Goal: Information Seeking & Learning: Learn about a topic

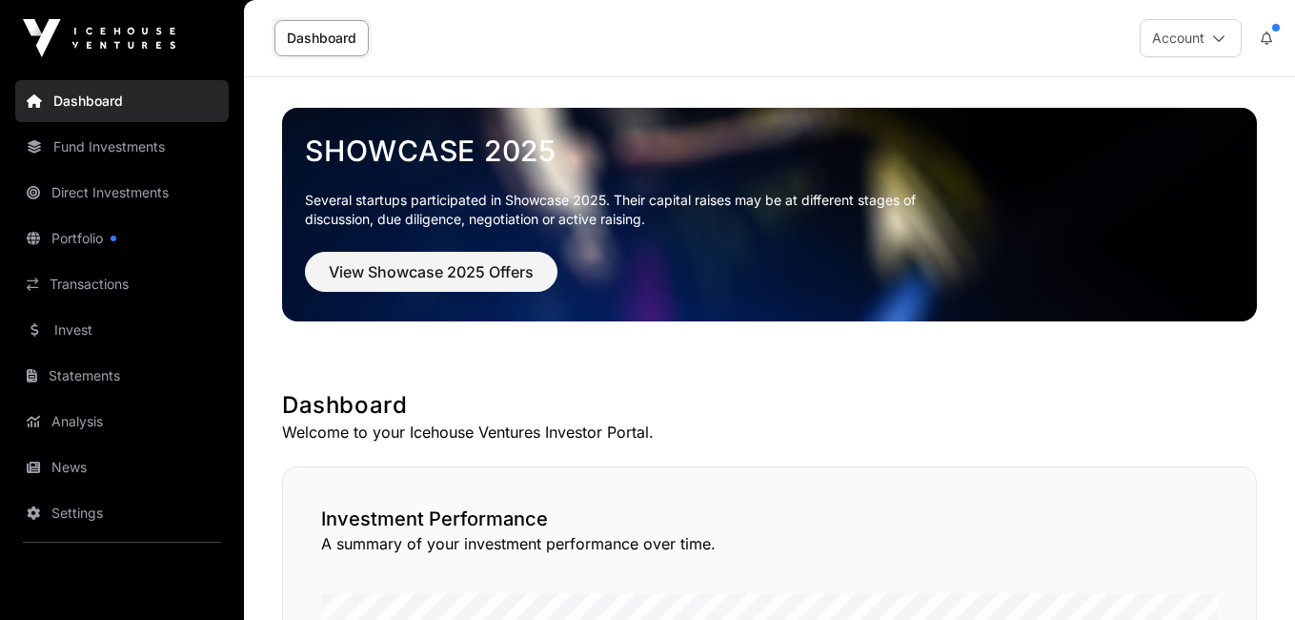
click at [119, 186] on link "Direct Investments" at bounding box center [122, 193] width 214 height 42
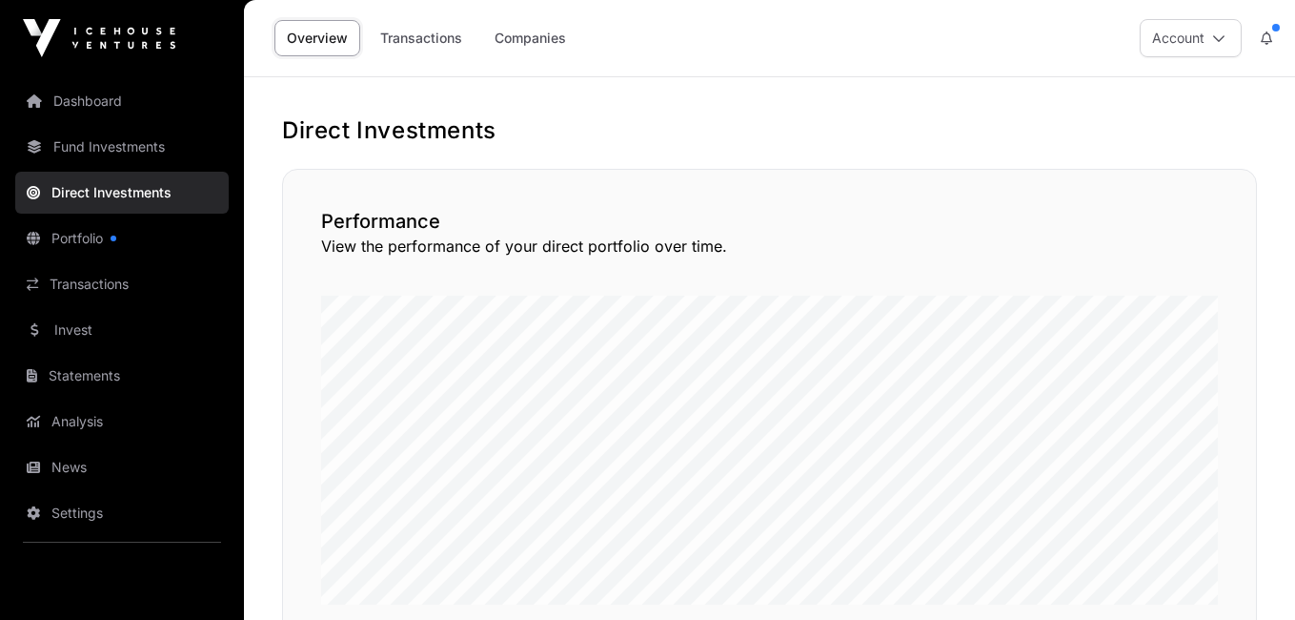
click at [104, 234] on link "Portfolio" at bounding box center [122, 238] width 214 height 42
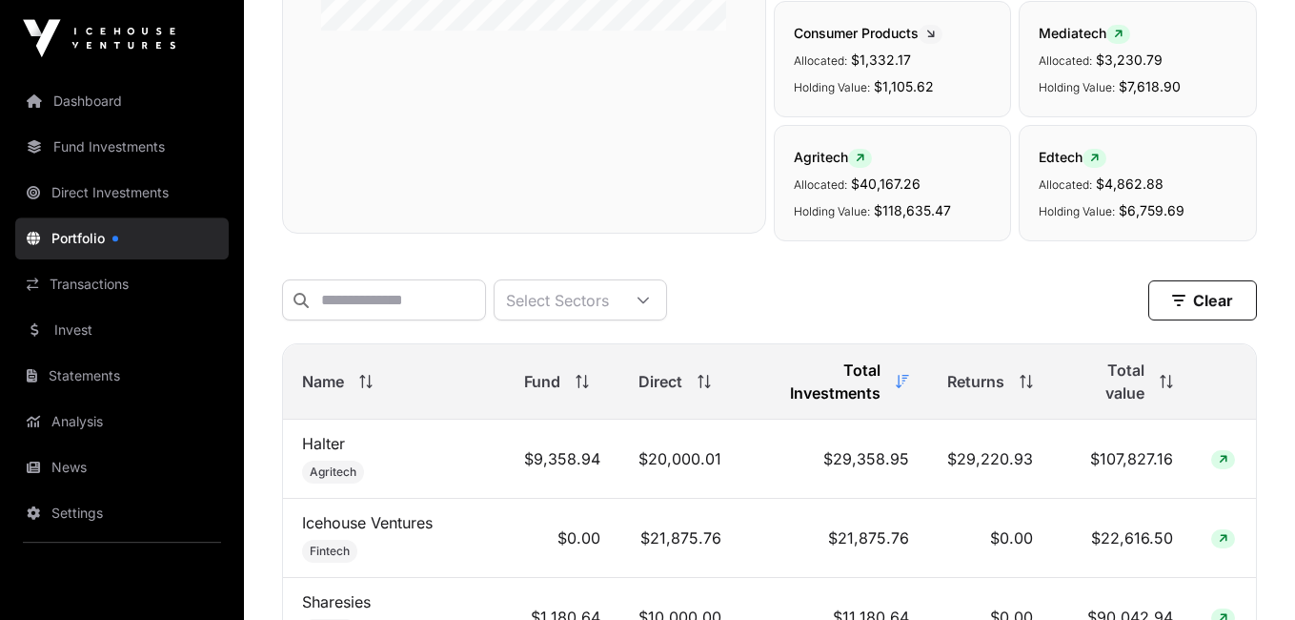
scroll to position [541, 0]
click at [373, 383] on icon at bounding box center [365, 379] width 13 height 13
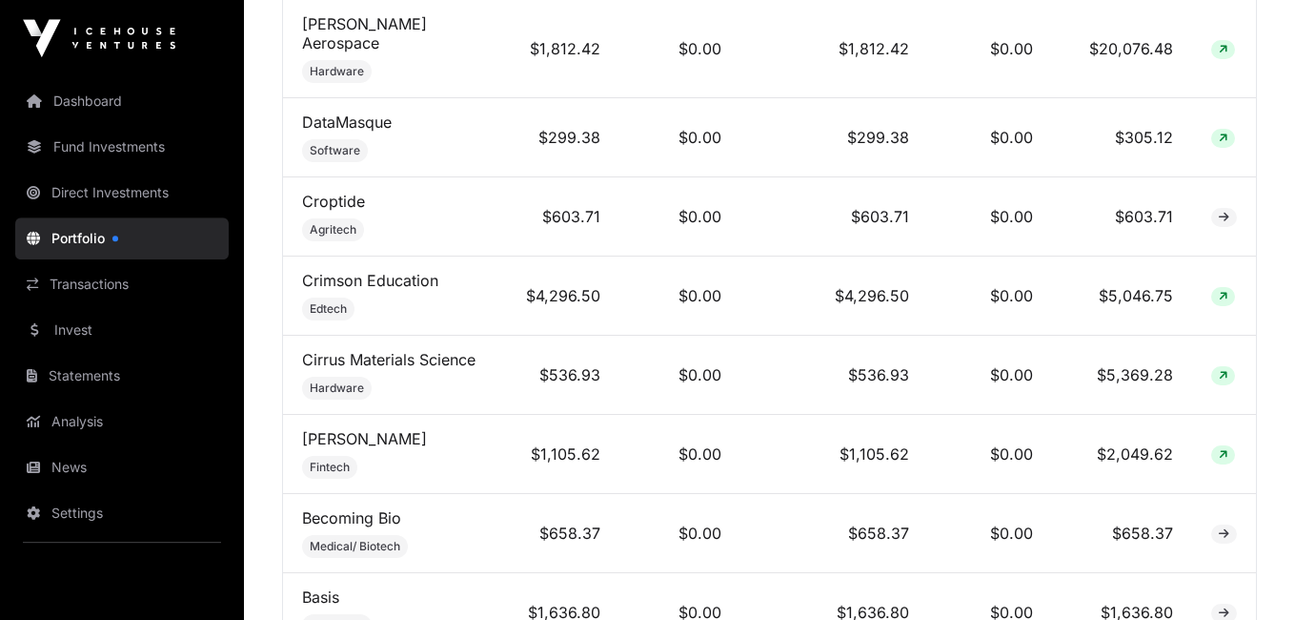
scroll to position [5487, 0]
click at [130, 187] on link "Direct Investments" at bounding box center [122, 193] width 214 height 42
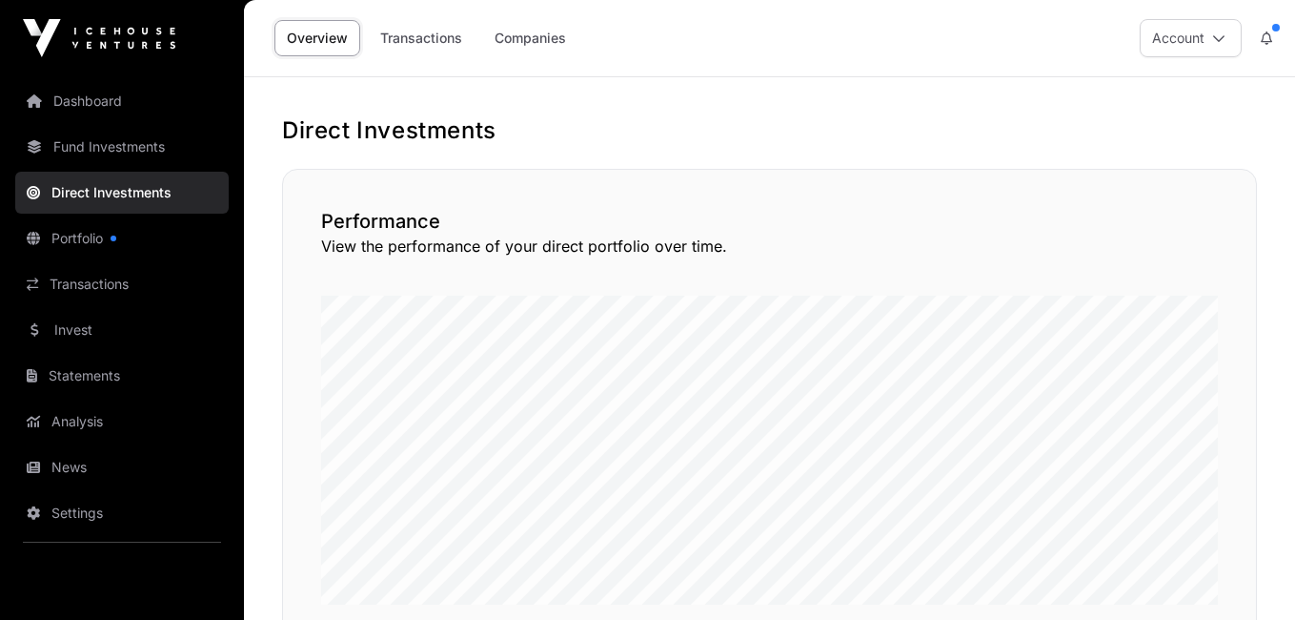
click at [127, 144] on link "Fund Investments" at bounding box center [122, 147] width 214 height 42
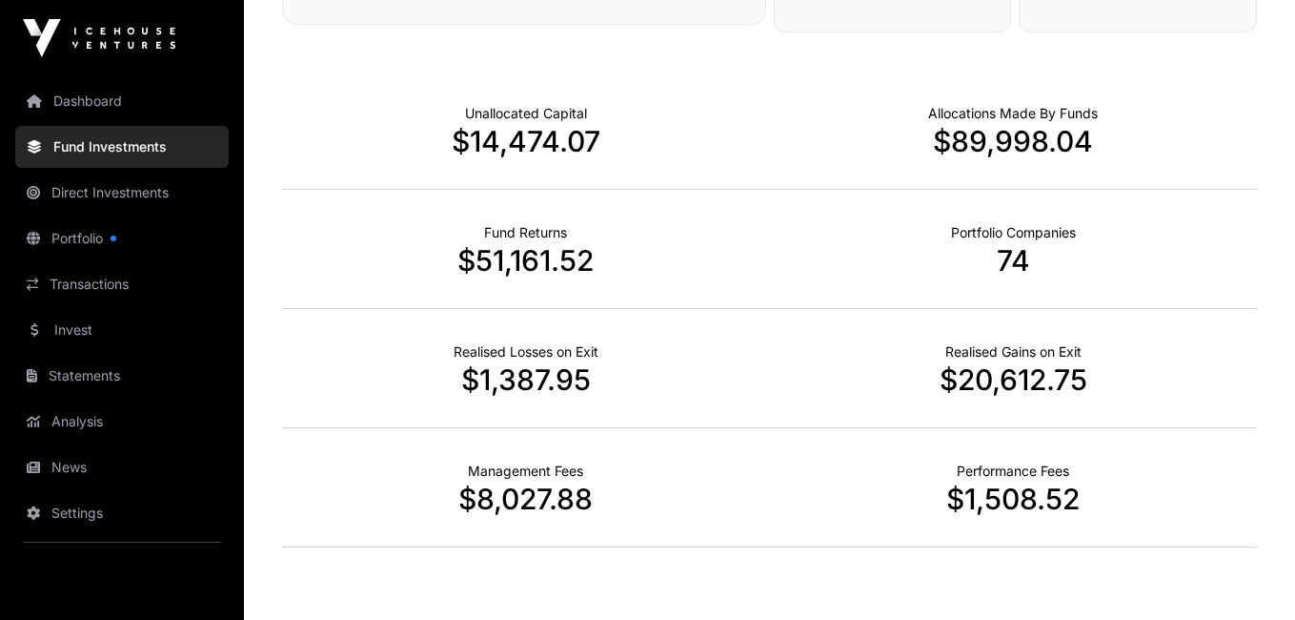
scroll to position [1160, 0]
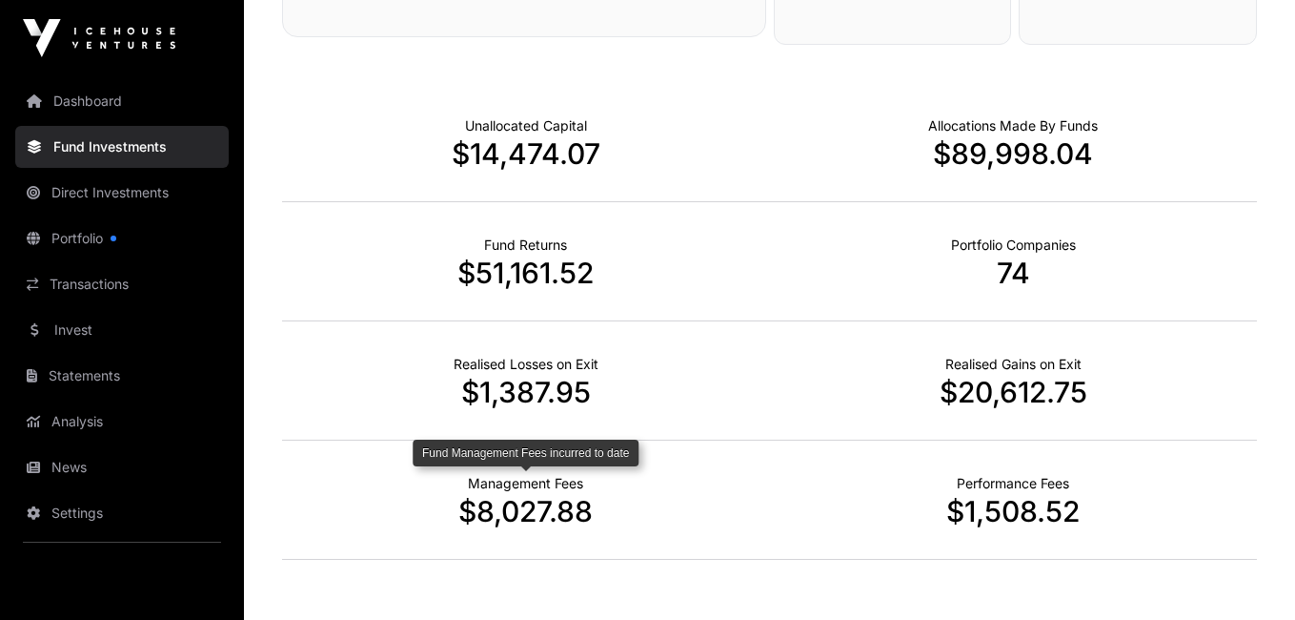
click at [519, 483] on p "Management Fees" at bounding box center [525, 483] width 115 height 19
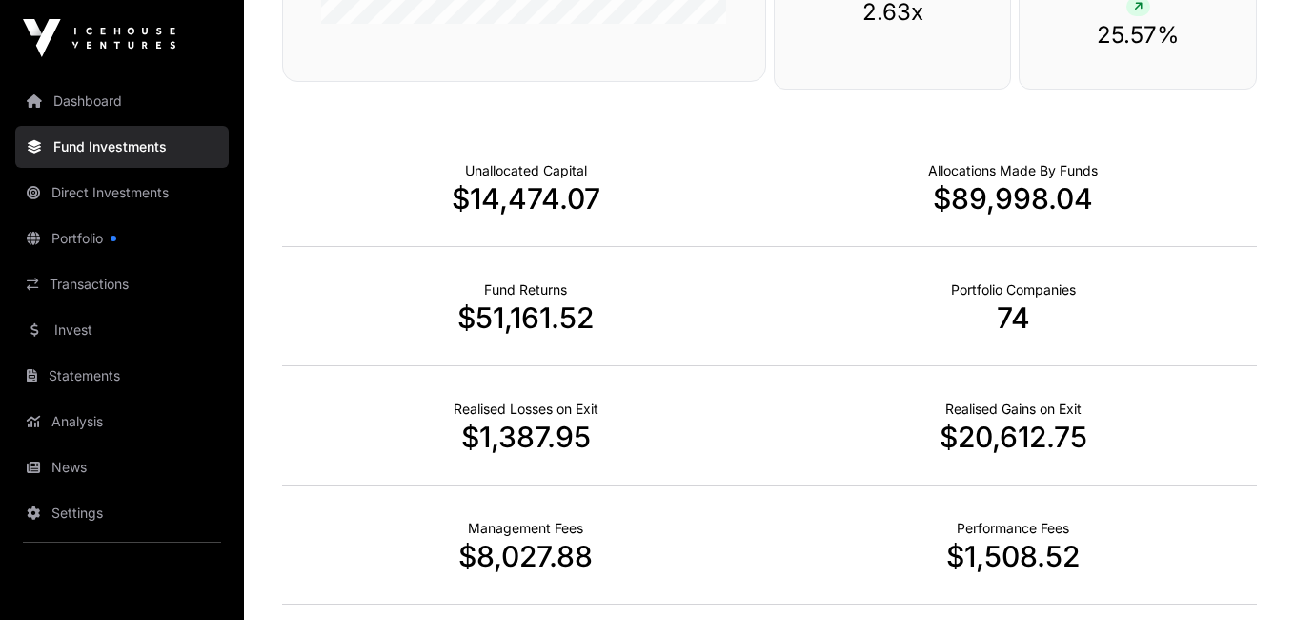
scroll to position [1108, 0]
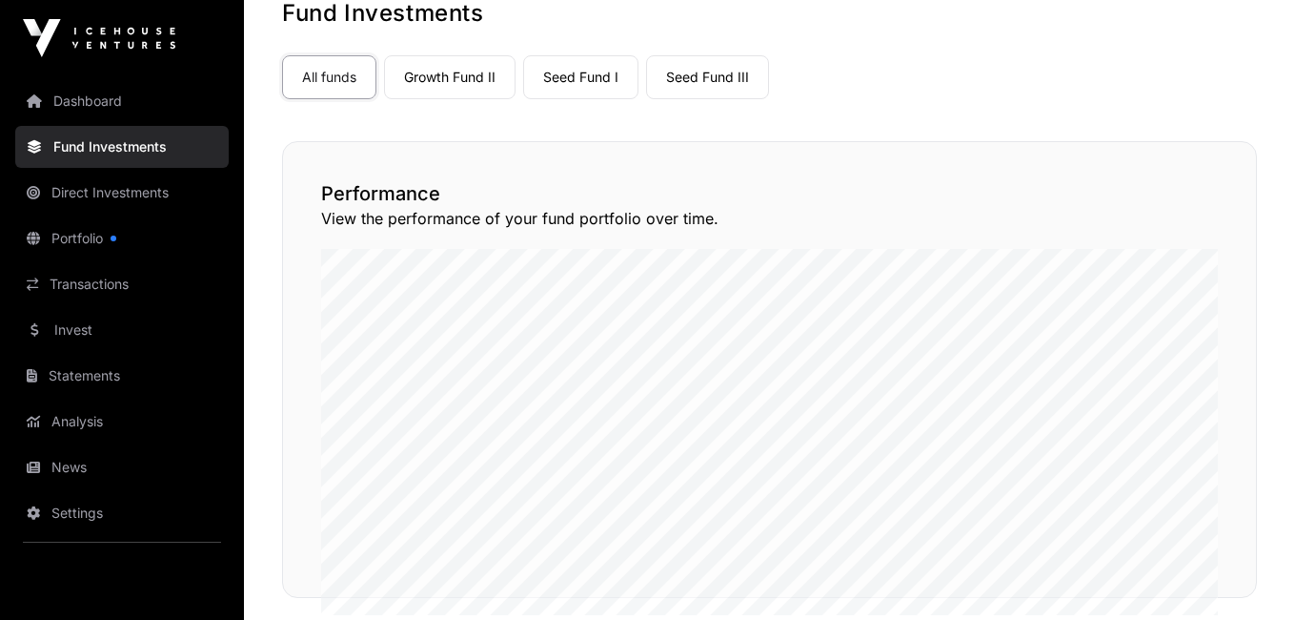
scroll to position [0, 0]
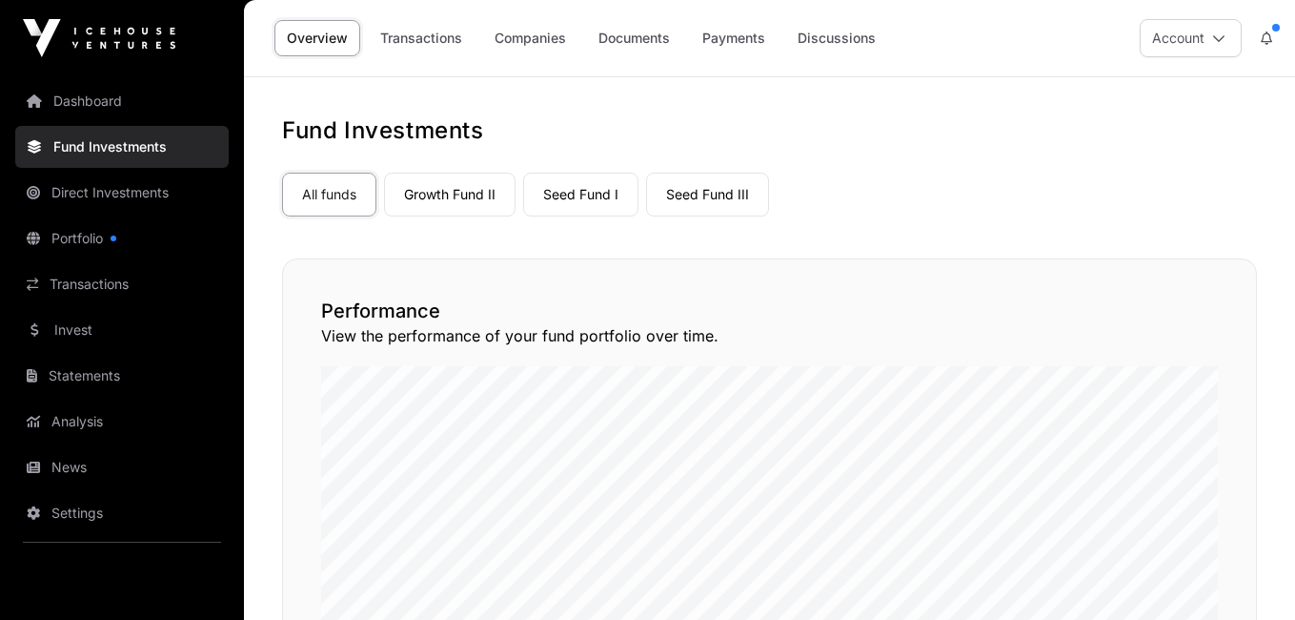
click at [1221, 44] on icon at bounding box center [1219, 37] width 13 height 13
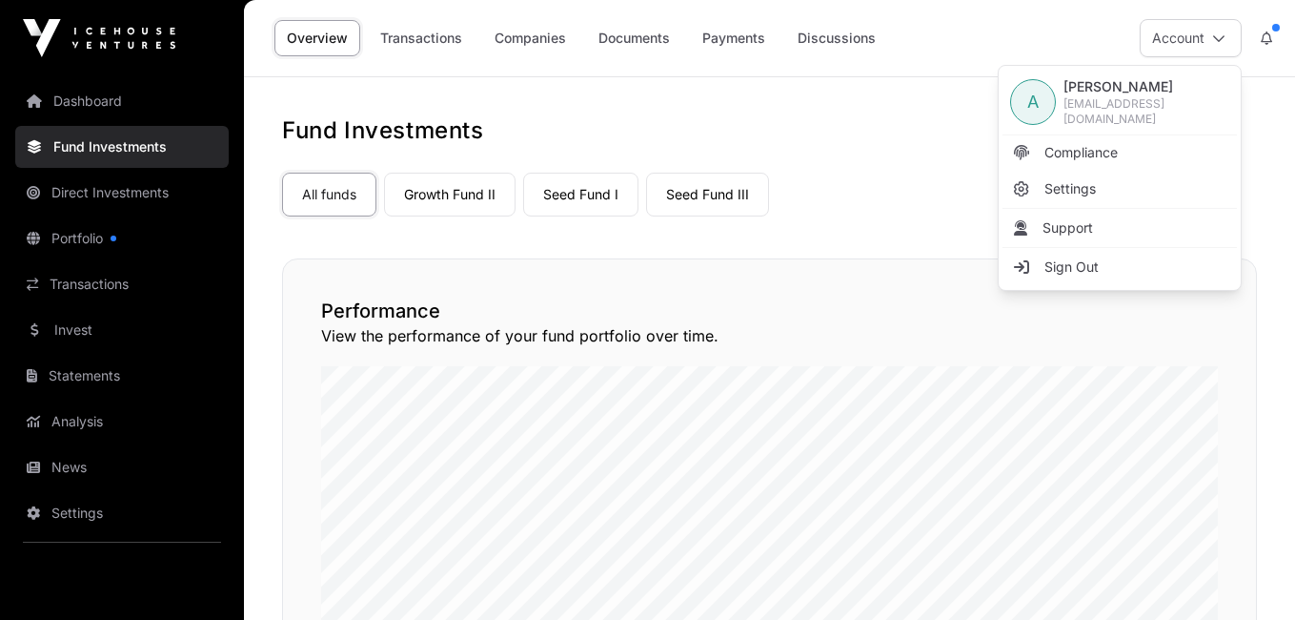
click at [1016, 24] on div "Overview Transactions Companies Documents Payments Discussions Account" at bounding box center [769, 38] width 1029 height 76
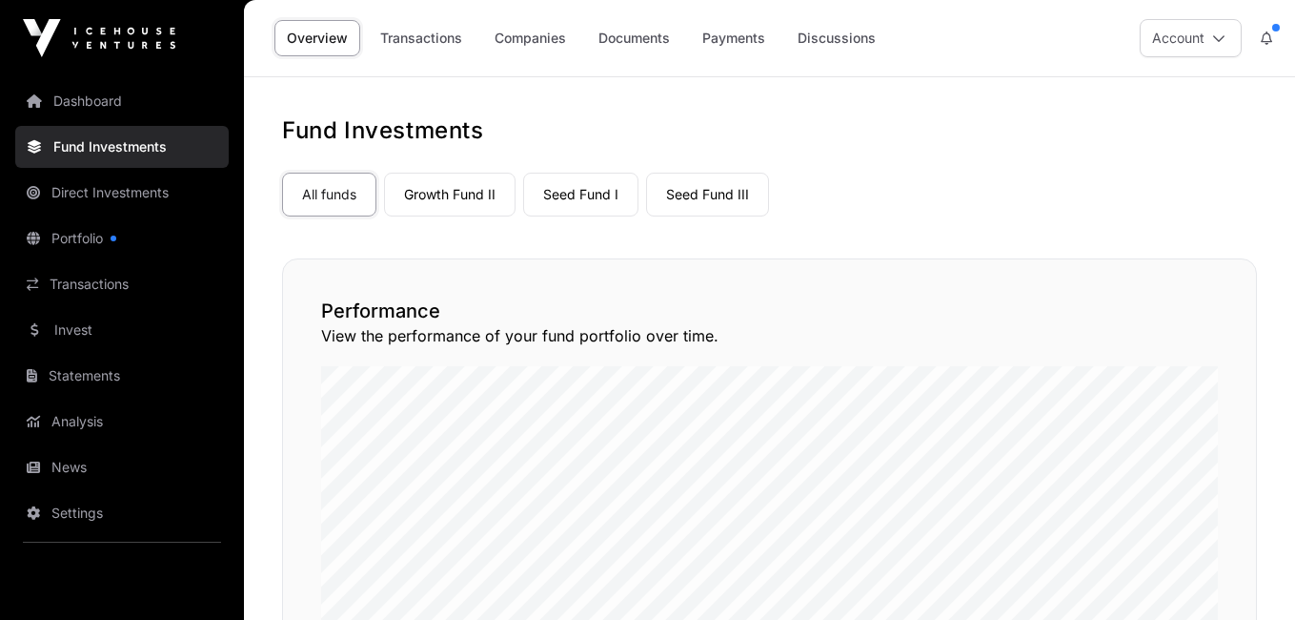
click at [1270, 39] on icon at bounding box center [1266, 37] width 11 height 13
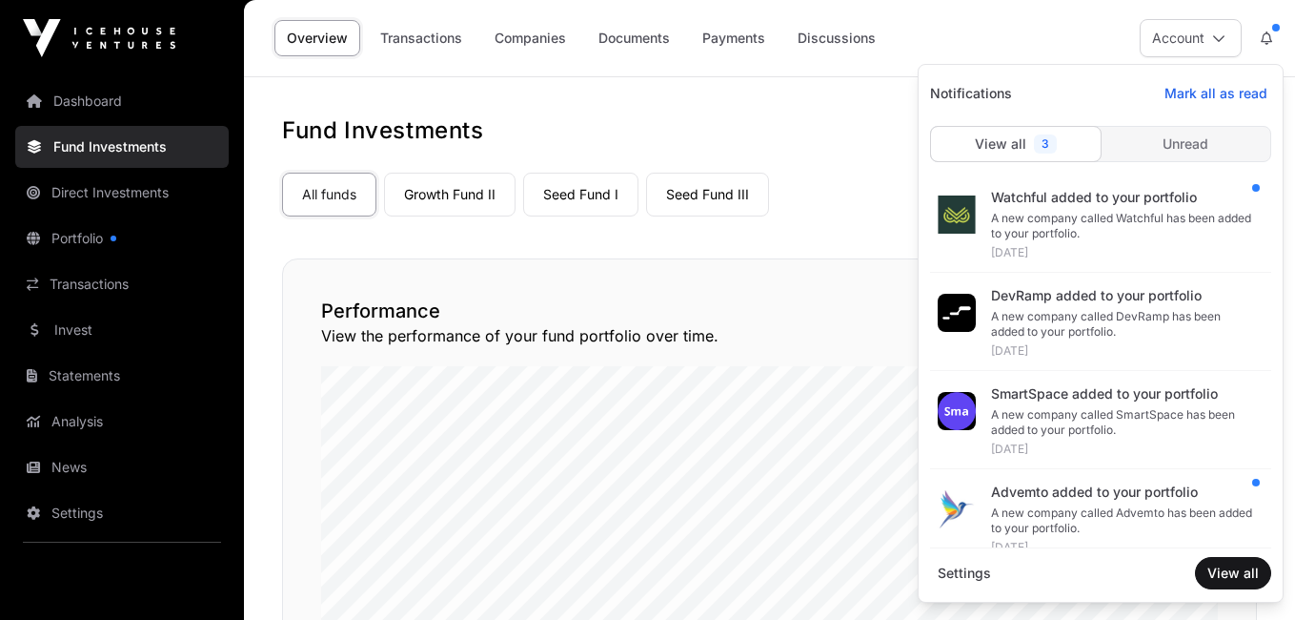
scroll to position [14, 0]
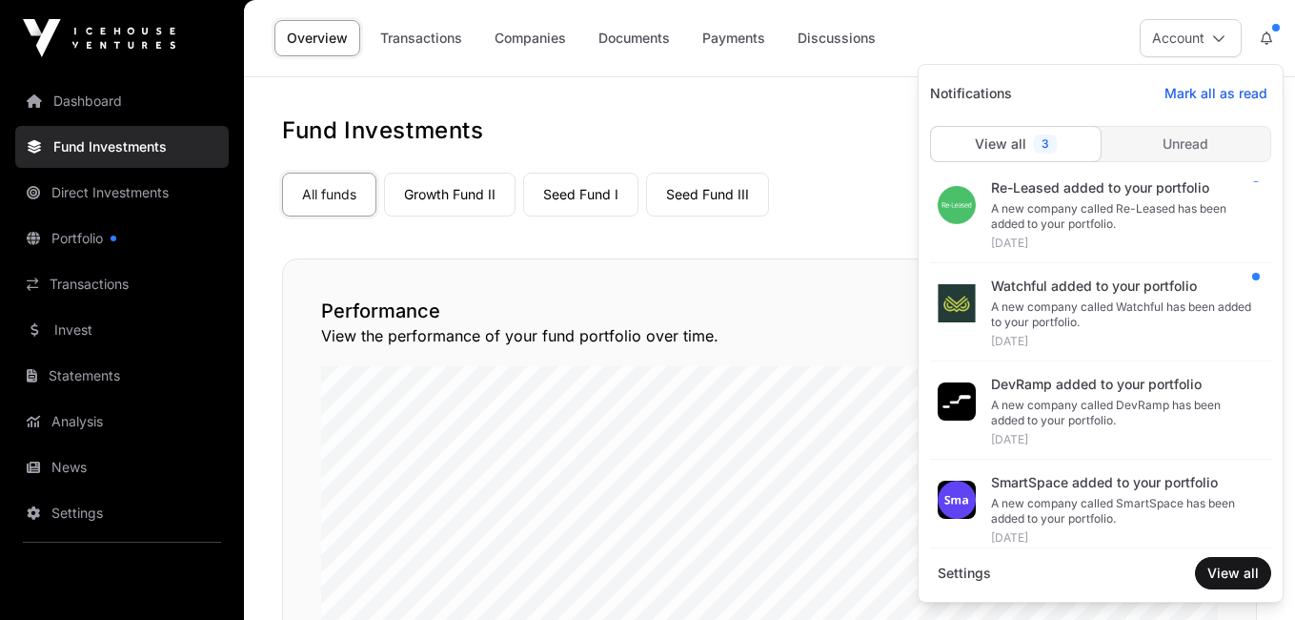
click at [1098, 294] on div "Watchful added to your portfolio" at bounding box center [1123, 285] width 265 height 19
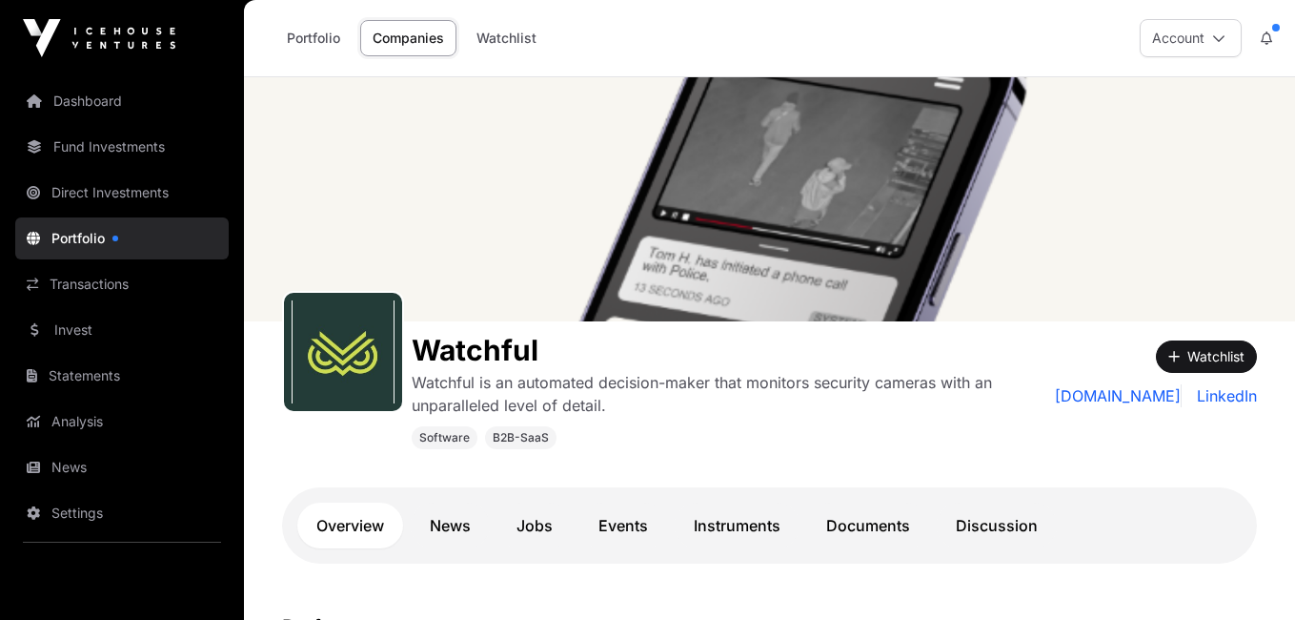
click at [93, 334] on link "Invest" at bounding box center [122, 330] width 214 height 42
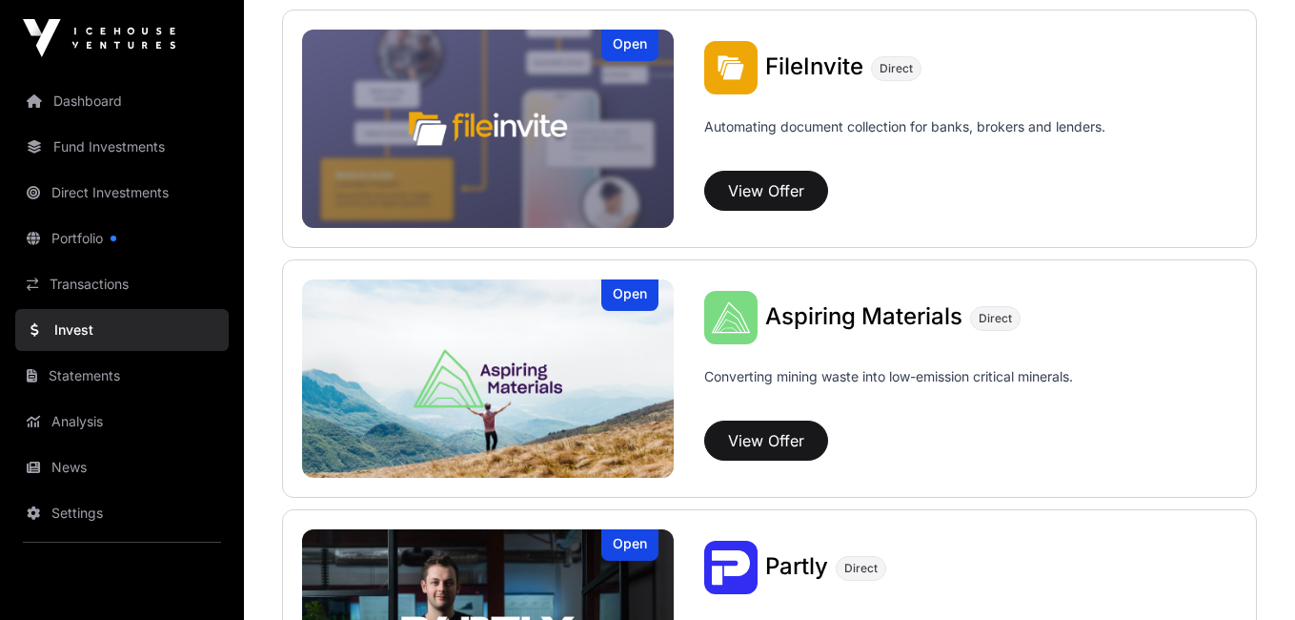
scroll to position [1228, 0]
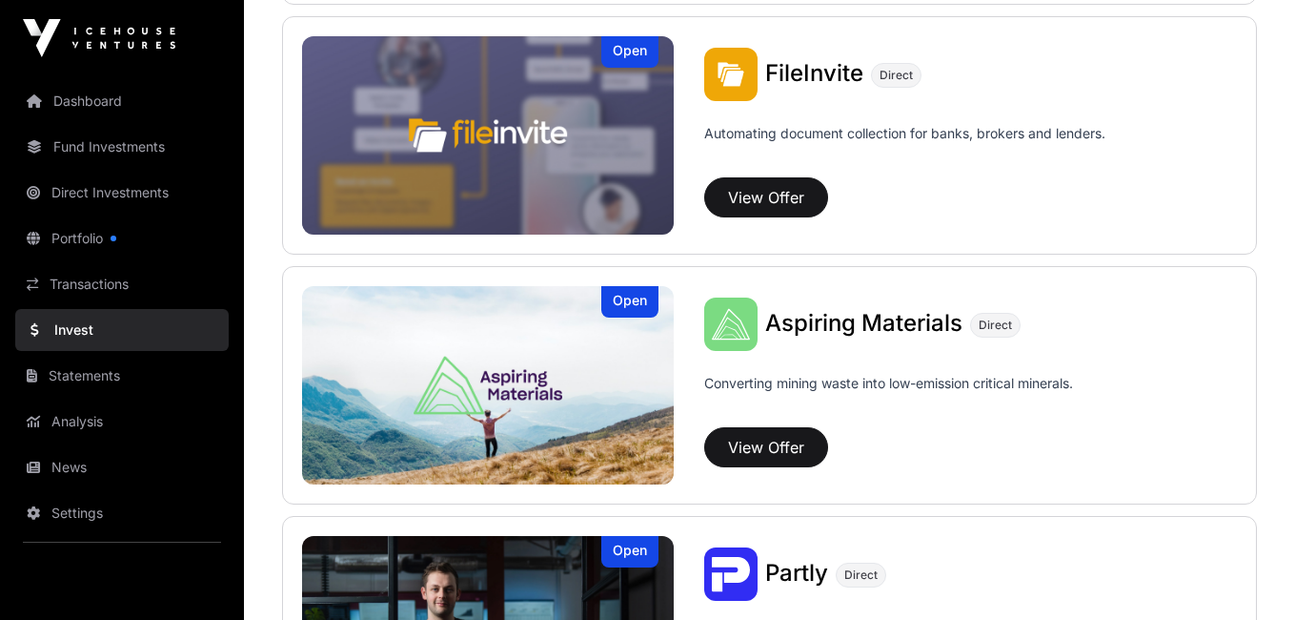
click at [66, 479] on link "News" at bounding box center [122, 467] width 214 height 42
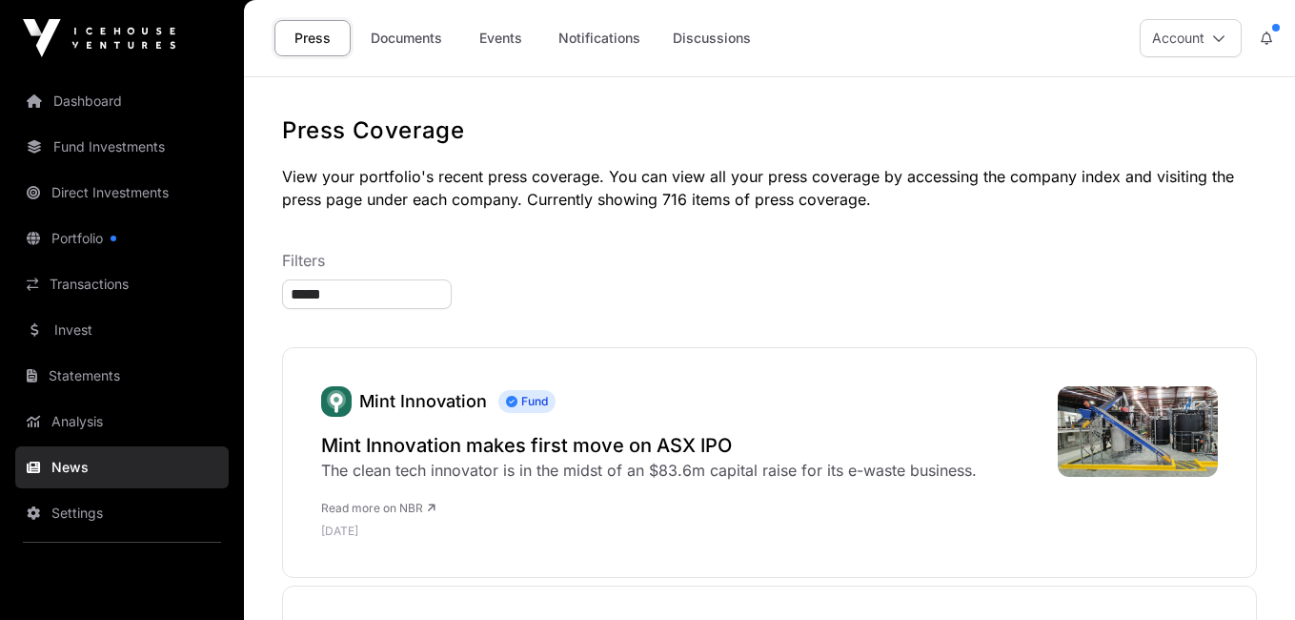
type input "******"
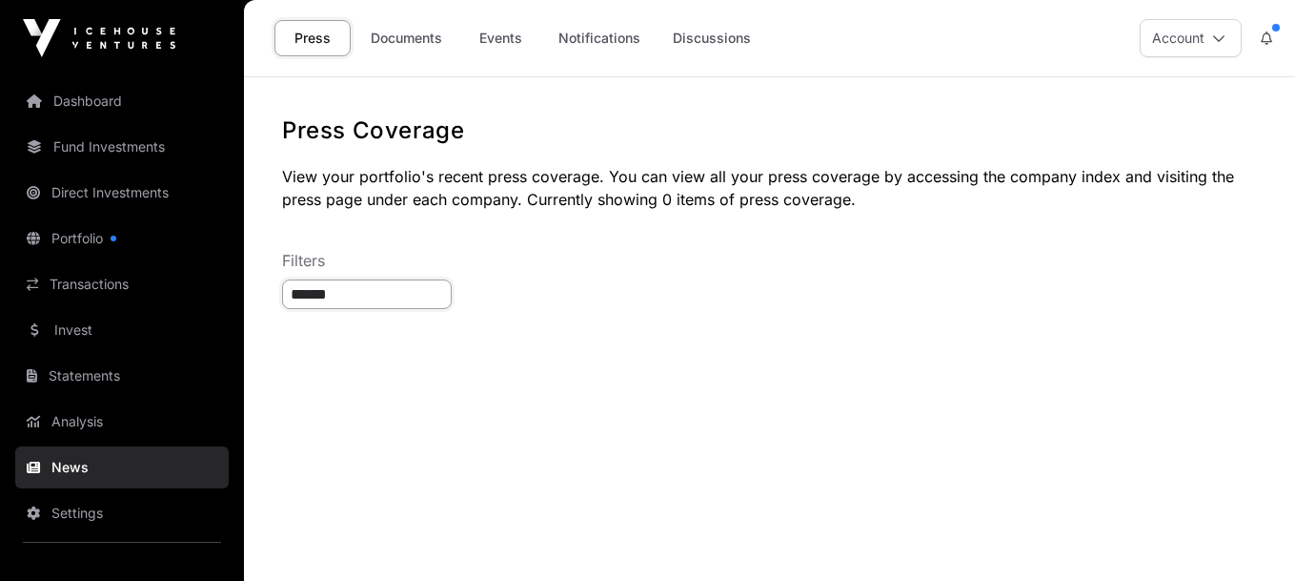
click at [452, 291] on input "******" at bounding box center [367, 294] width 170 height 30
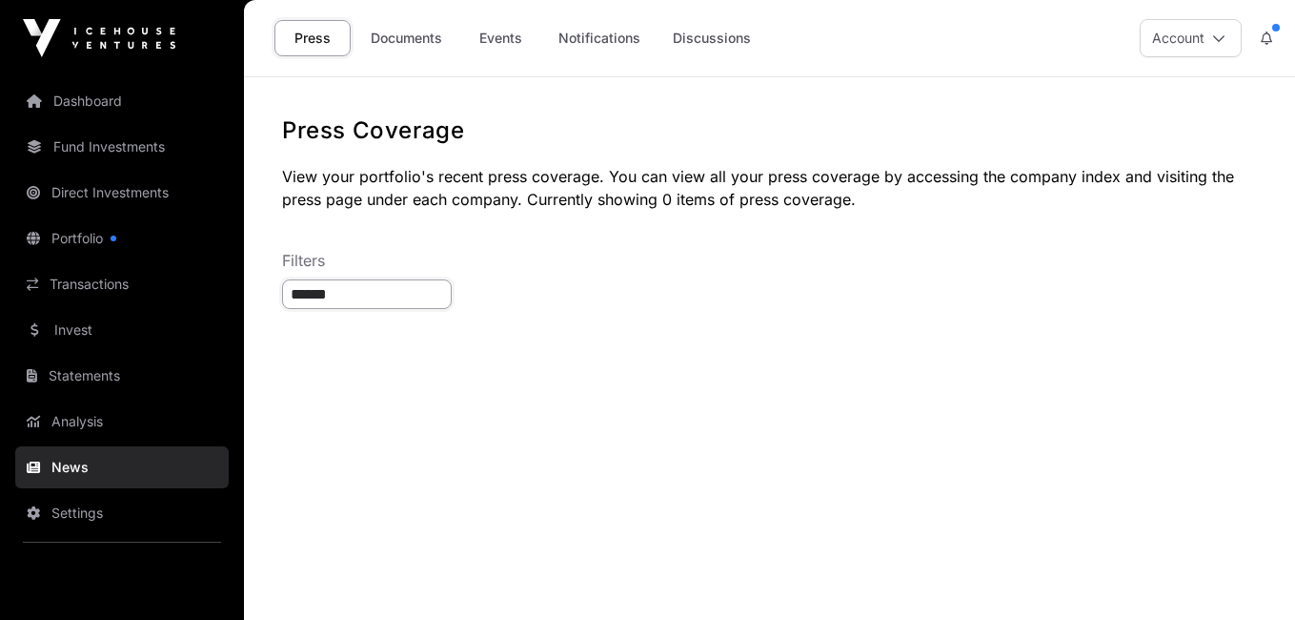
type input "*******"
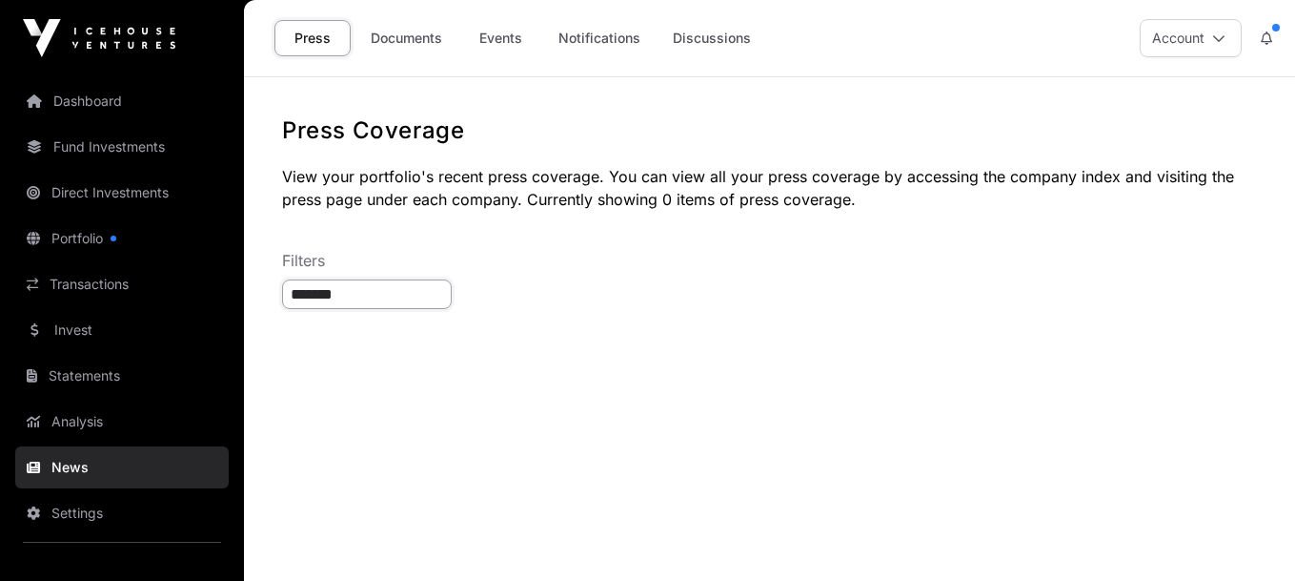
click at [360, 305] on input "*******" at bounding box center [367, 294] width 170 height 30
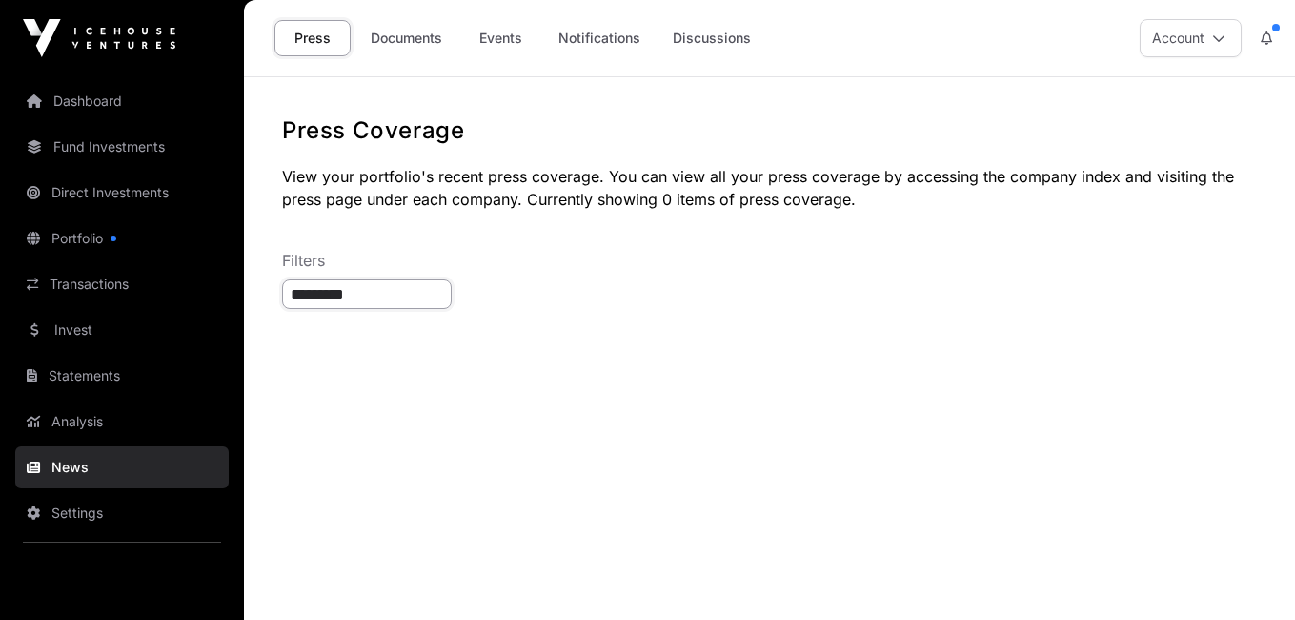
type input "*********"
click at [452, 296] on input "*********" at bounding box center [367, 294] width 170 height 30
click at [692, 42] on link "Discussions" at bounding box center [712, 38] width 103 height 36
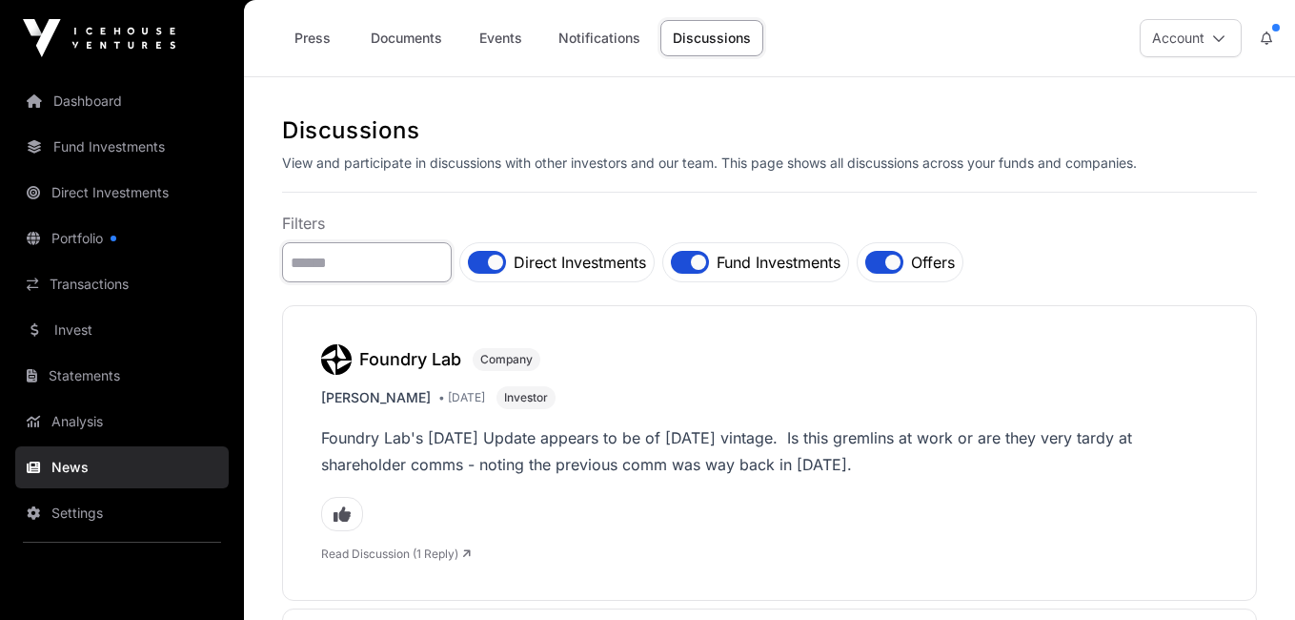
click at [408, 261] on input "search" at bounding box center [367, 262] width 170 height 40
type input "**"
click at [339, 259] on input "**" at bounding box center [367, 262] width 170 height 40
type input "*********"
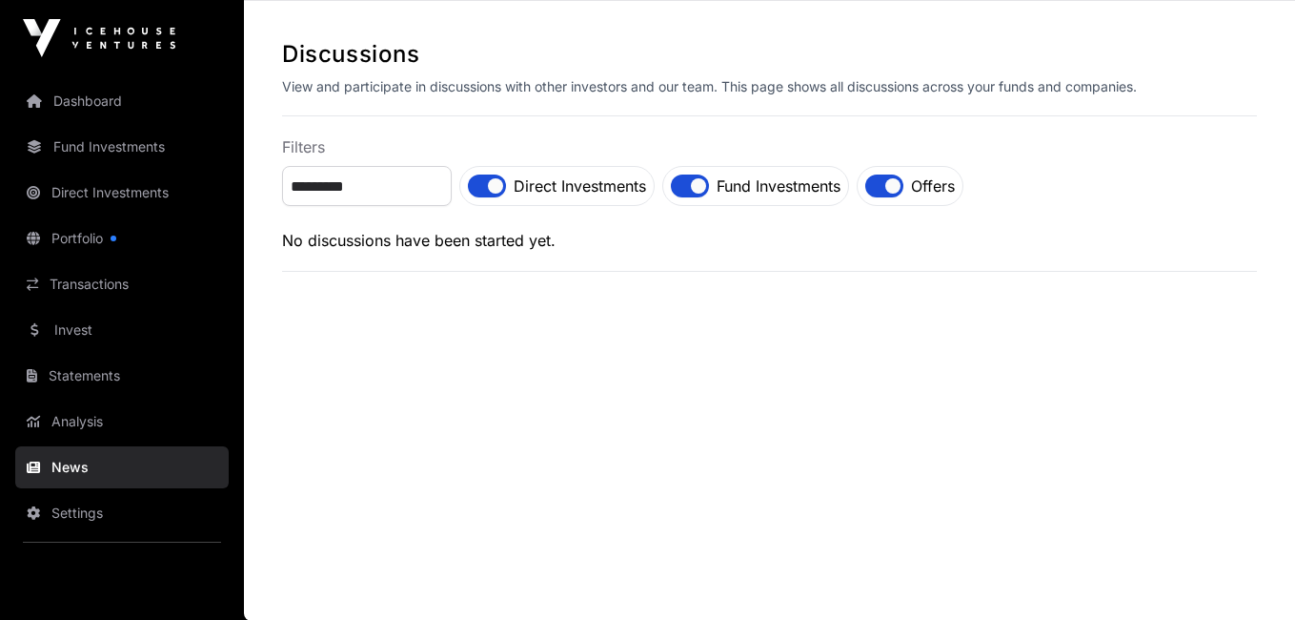
scroll to position [77, 0]
click at [98, 46] on img at bounding box center [99, 38] width 153 height 38
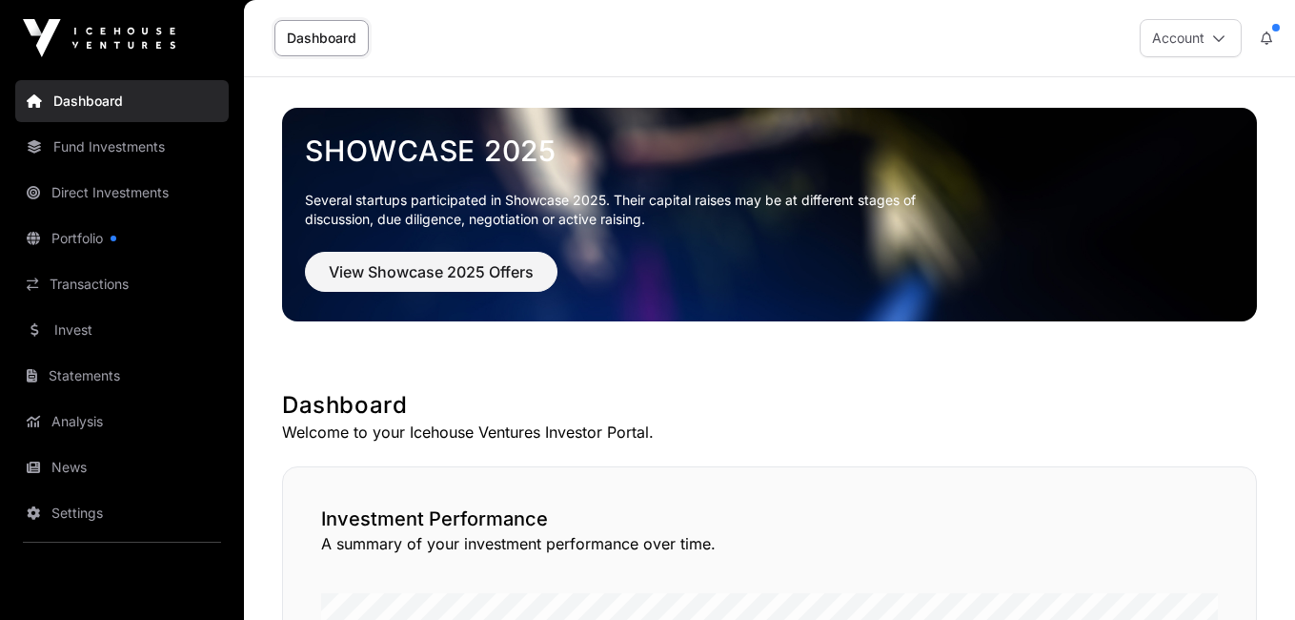
click at [164, 43] on img at bounding box center [99, 38] width 153 height 38
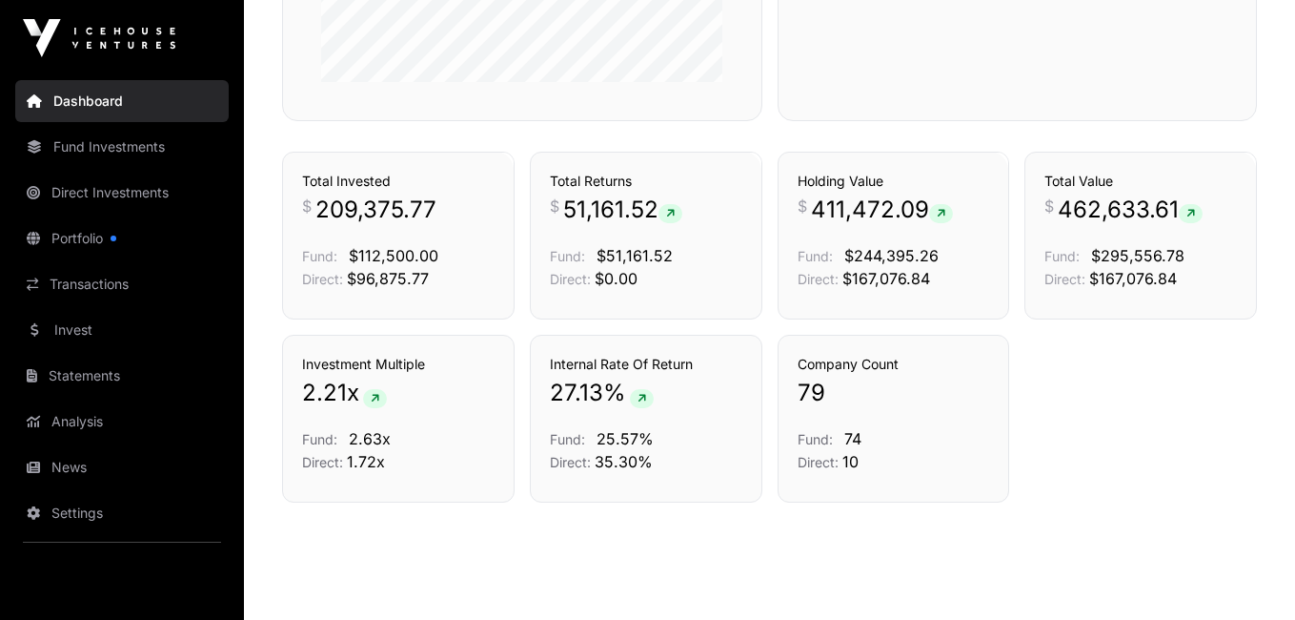
scroll to position [1288, 0]
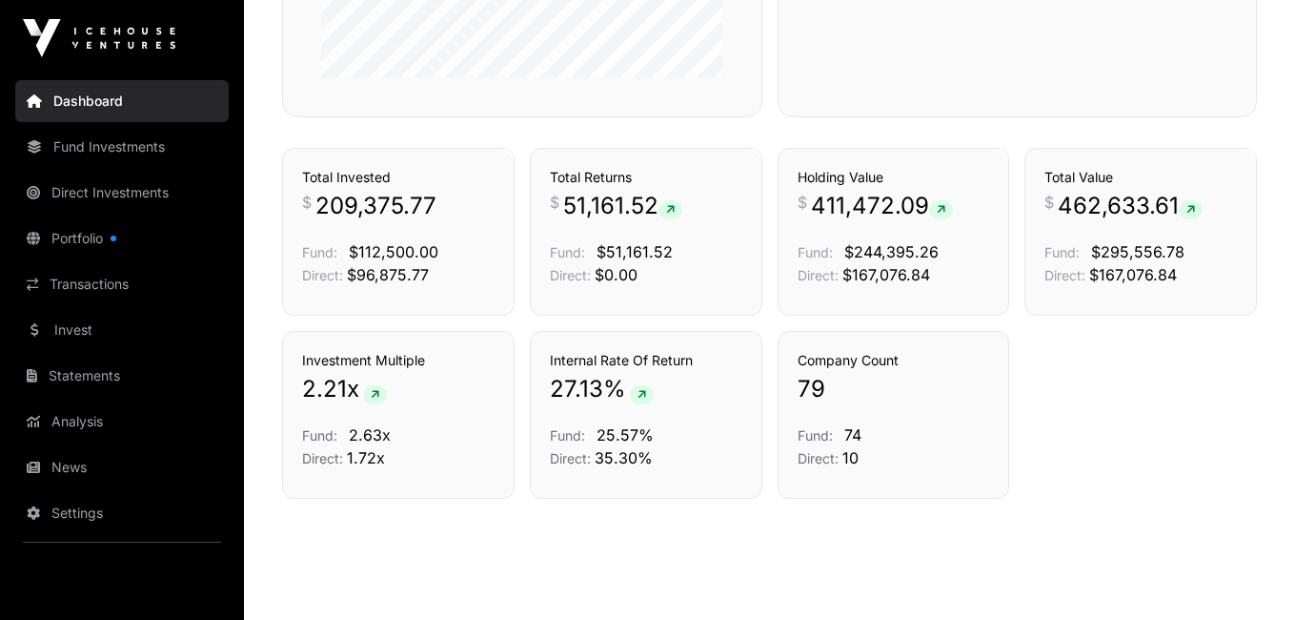
click at [1091, 443] on div "Investment Multiple 2.21 x Fund: 2.63x Direct: 1.72x Internal Rate Of Return 27…" at bounding box center [769, 415] width 975 height 168
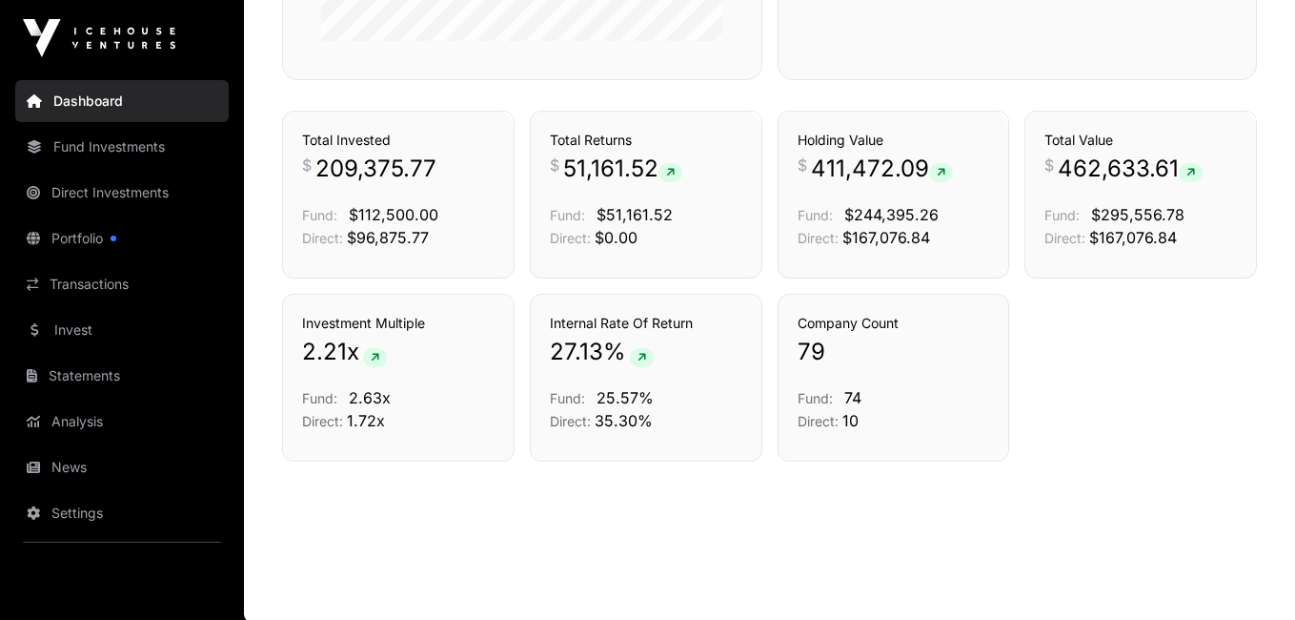
scroll to position [1327, 0]
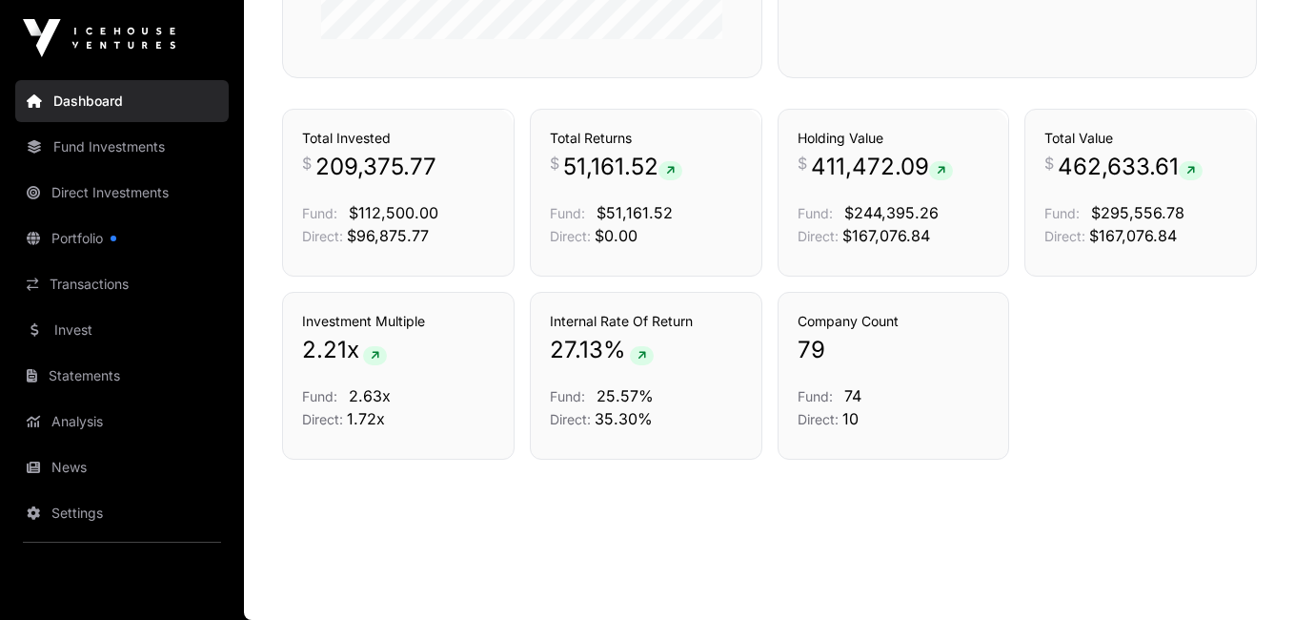
click at [1101, 427] on div "Investment Multiple 2.21 x Fund: 2.63x Direct: 1.72x Internal Rate Of Return 27…" at bounding box center [769, 376] width 975 height 168
click at [1098, 414] on div "Investment Multiple 2.21 x Fund: 2.63x Direct: 1.72x Internal Rate Of Return 27…" at bounding box center [769, 376] width 975 height 168
click at [1102, 390] on div "Investment Multiple 2.21 x Fund: 2.63x Direct: 1.72x Internal Rate Of Return 27…" at bounding box center [769, 376] width 975 height 168
click at [1108, 377] on div "Investment Multiple 2.21 x Fund: 2.63x Direct: 1.72x Internal Rate Of Return 27…" at bounding box center [769, 376] width 975 height 168
click at [1089, 386] on div "Investment Multiple 2.21 x Fund: 2.63x Direct: 1.72x Internal Rate Of Return 27…" at bounding box center [769, 376] width 975 height 168
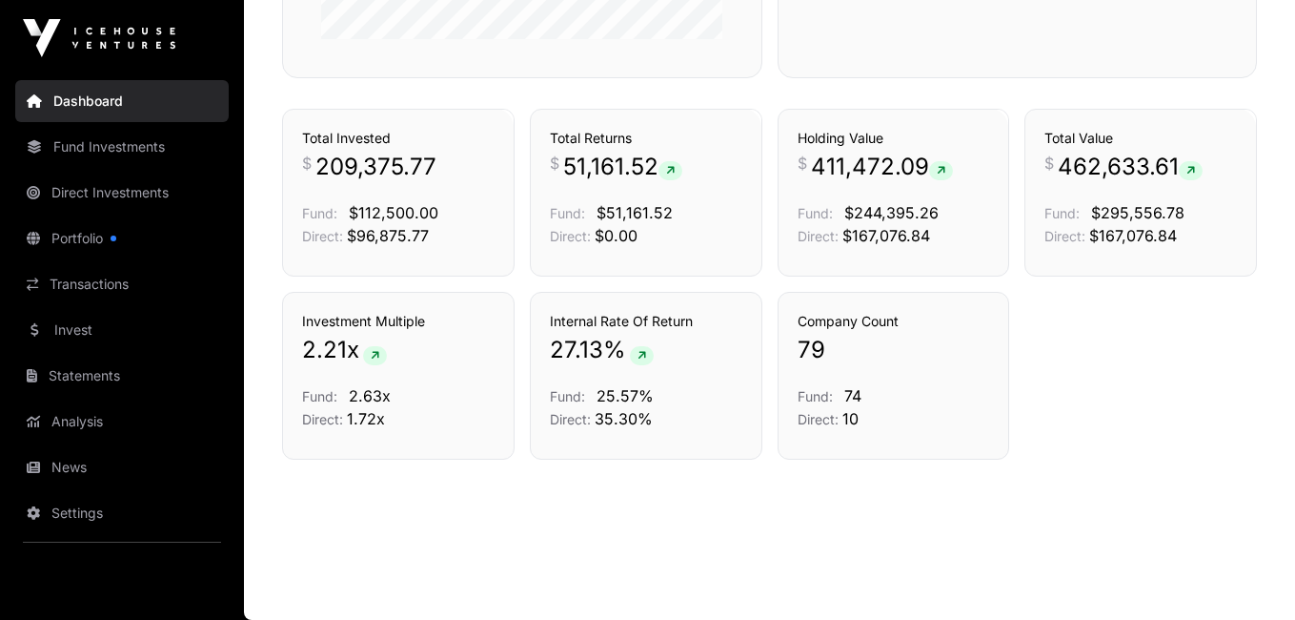
click at [153, 156] on link "Fund Investments" at bounding box center [122, 147] width 214 height 42
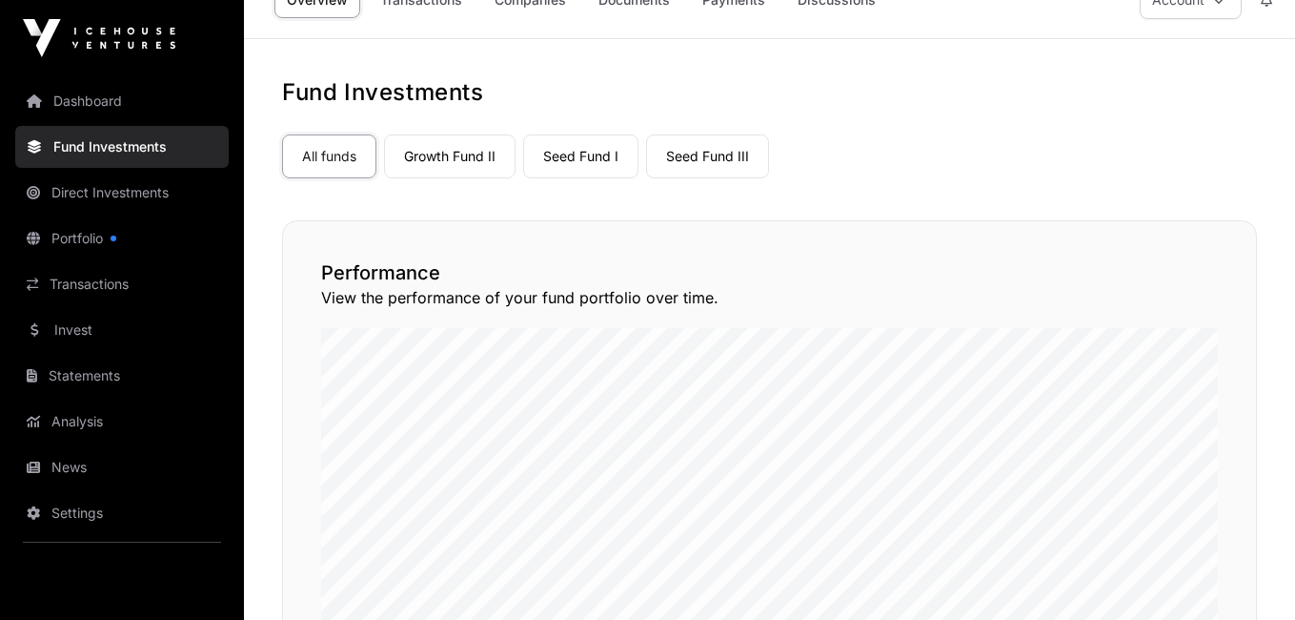
scroll to position [40, 0]
click at [740, 149] on link "Seed Fund III" at bounding box center [707, 154] width 123 height 44
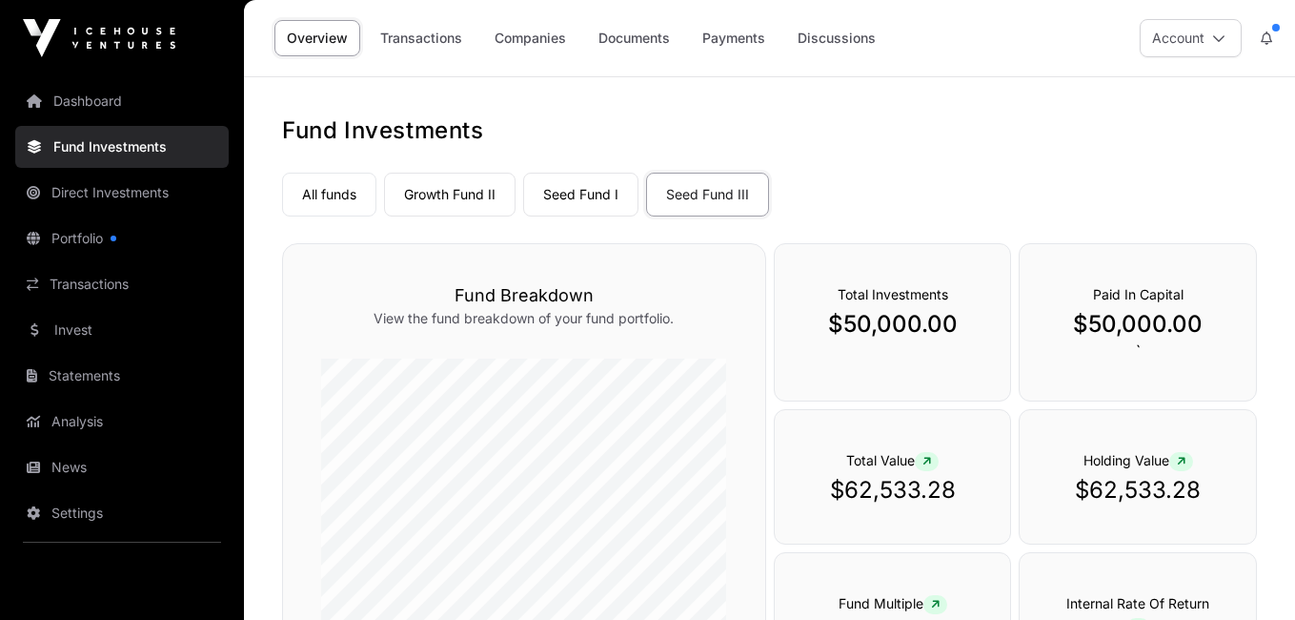
click at [140, 192] on link "Direct Investments" at bounding box center [122, 193] width 214 height 42
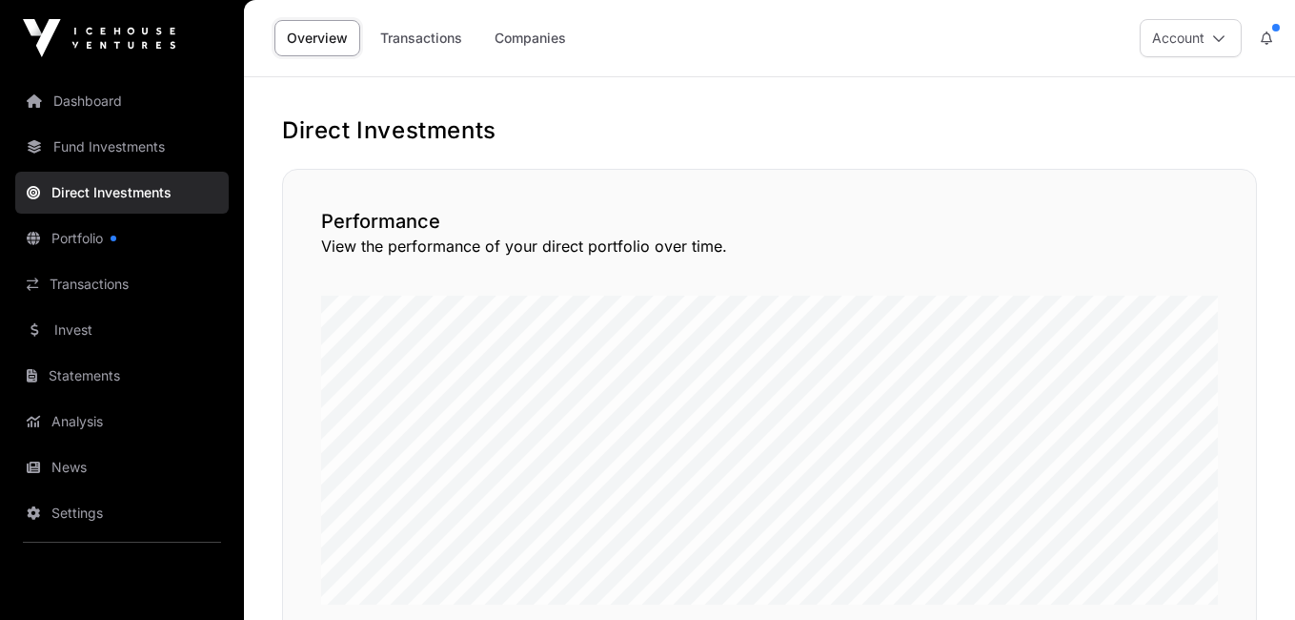
click at [96, 237] on link "Portfolio" at bounding box center [122, 238] width 214 height 42
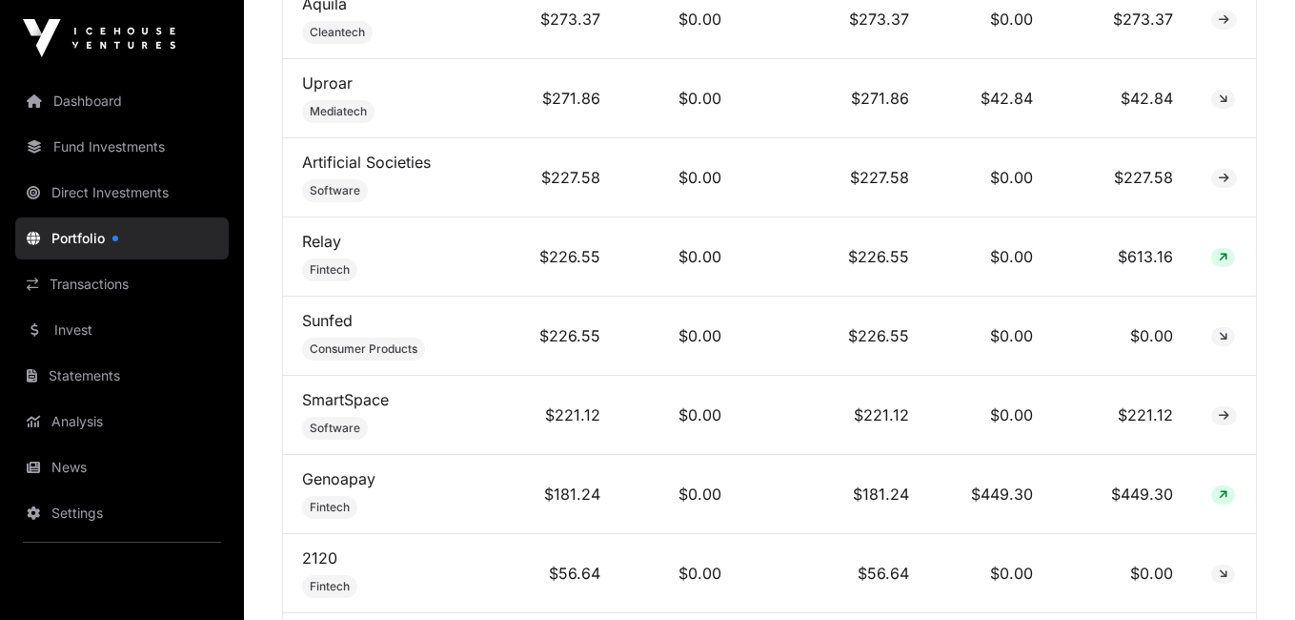
scroll to position [6394, 0]
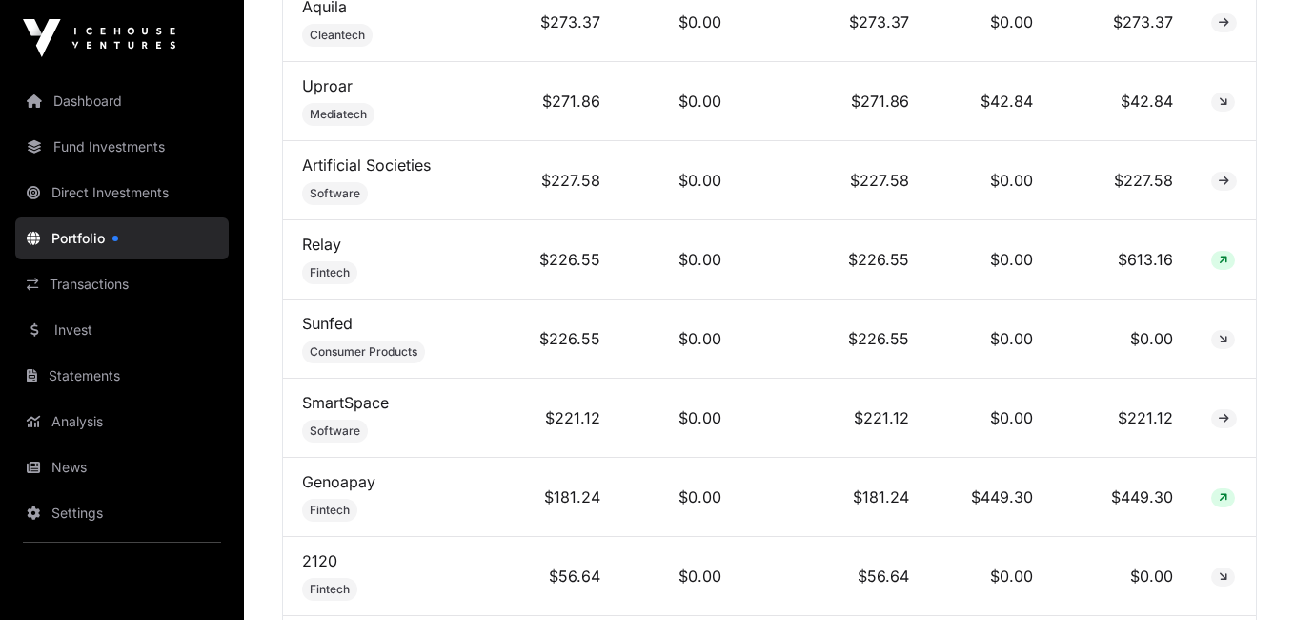
click at [87, 151] on link "Fund Investments" at bounding box center [122, 147] width 214 height 42
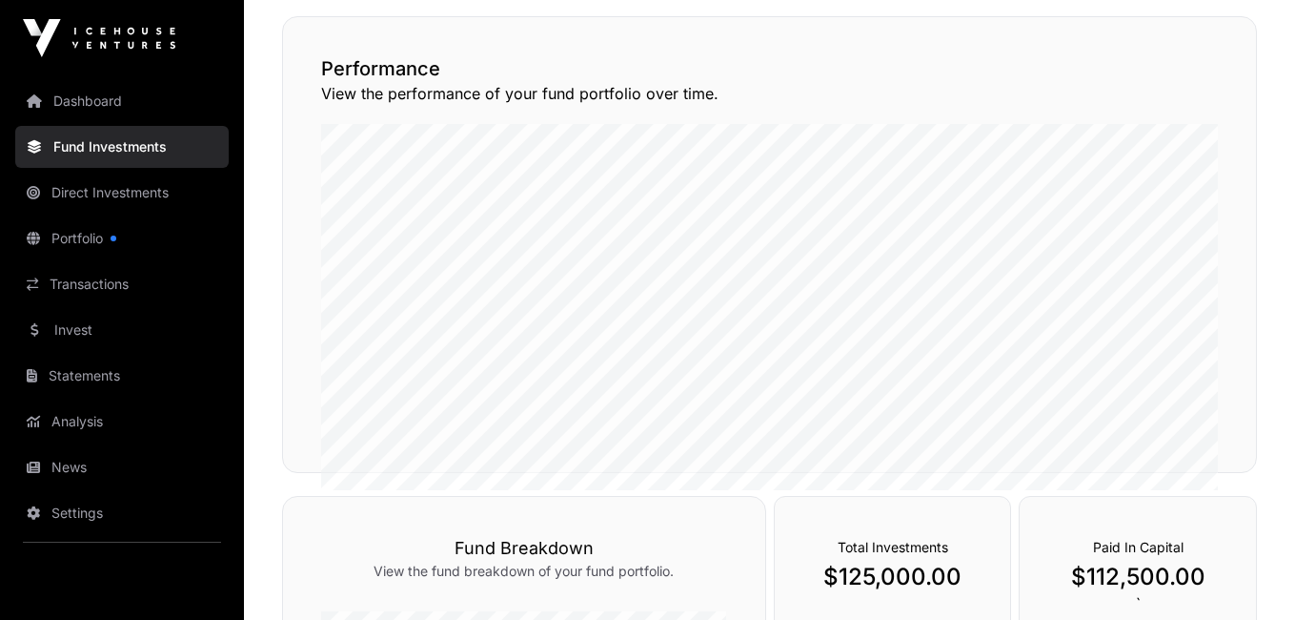
scroll to position [246, 0]
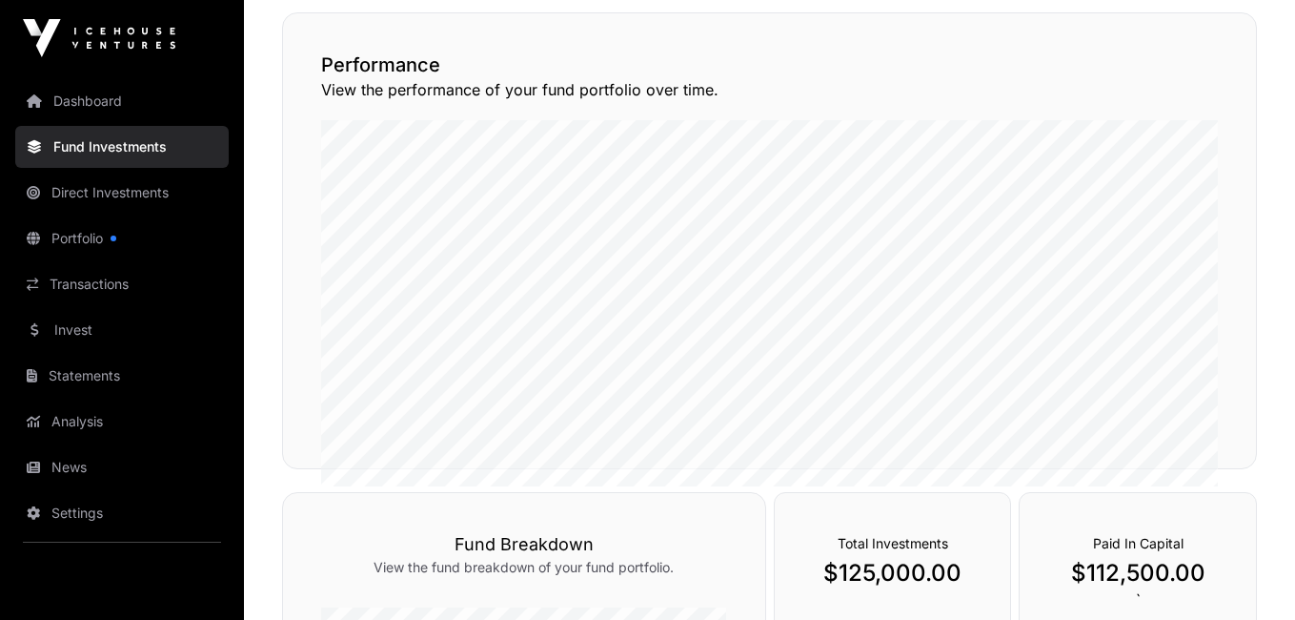
click at [92, 331] on link "Invest" at bounding box center [122, 330] width 214 height 42
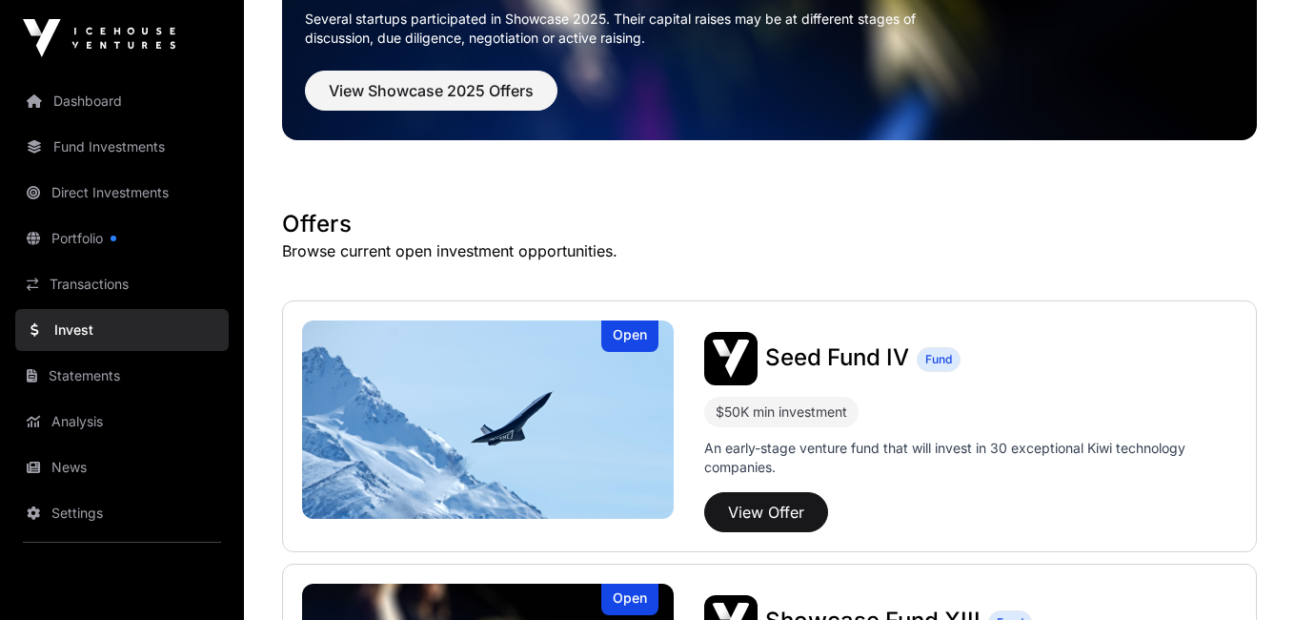
scroll to position [195, 0]
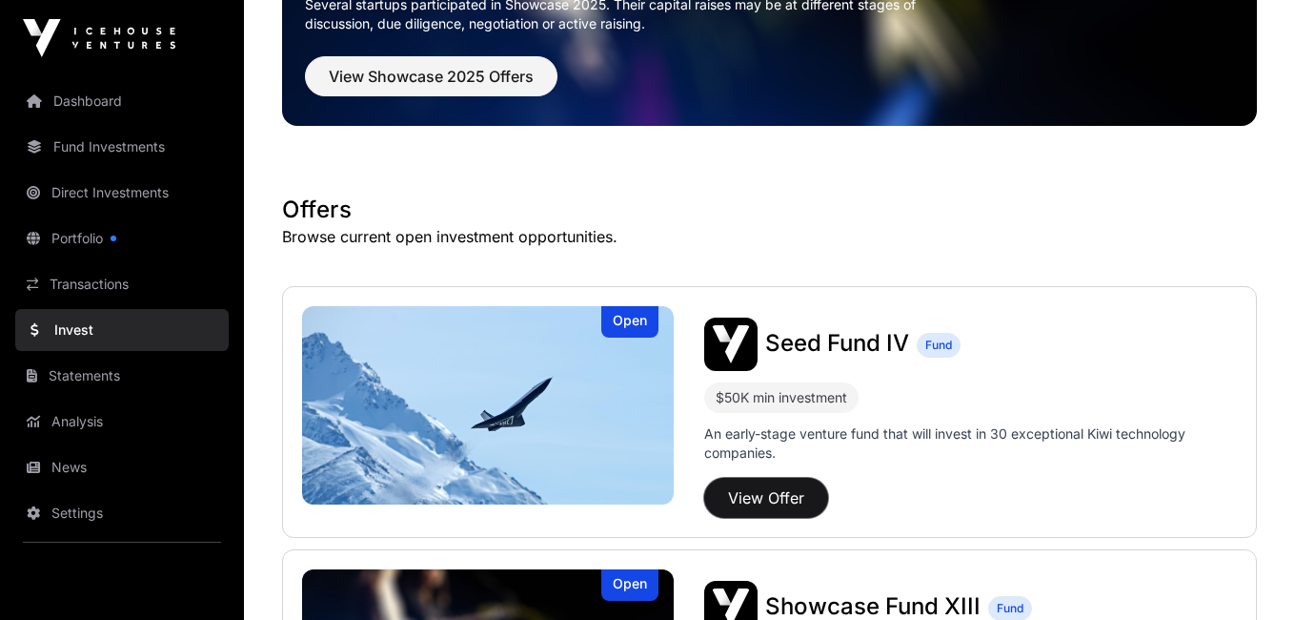
click at [789, 496] on button "View Offer" at bounding box center [766, 498] width 124 height 40
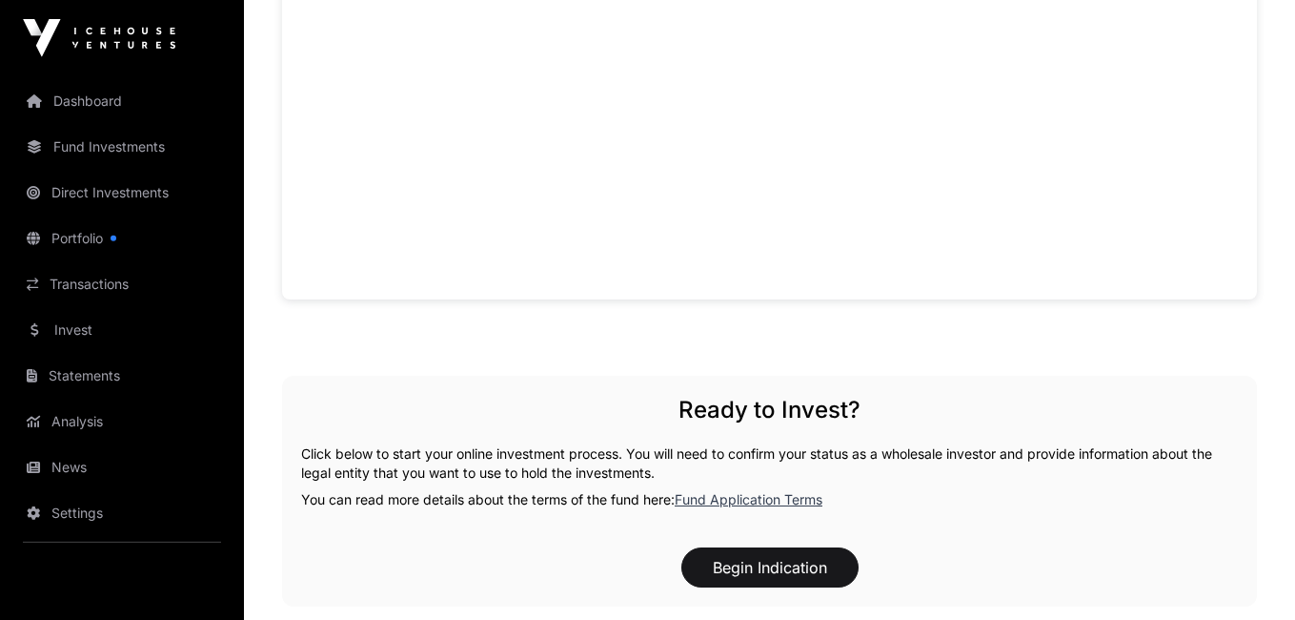
scroll to position [1565, 0]
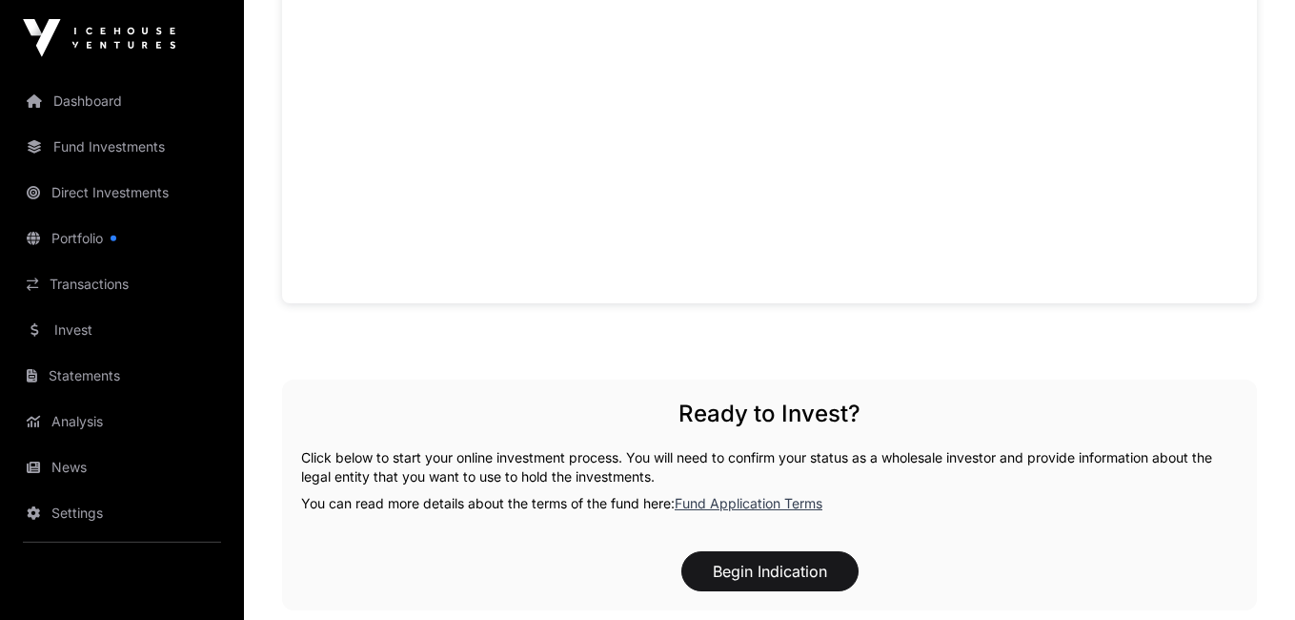
click at [499, 490] on div "Ready to Invest? Click below to start your online investment process. You will …" at bounding box center [769, 494] width 975 height 231
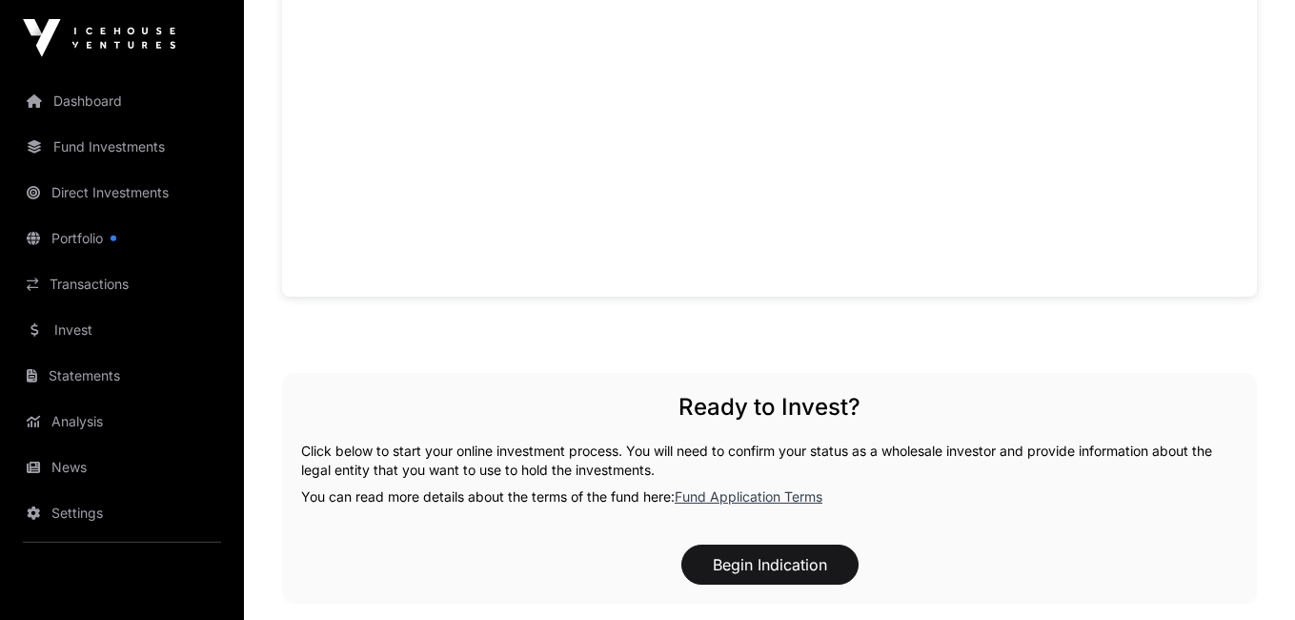
click at [486, 449] on p "Click below to start your online investment process. You will need to confirm y…" at bounding box center [769, 460] width 937 height 38
click at [532, 454] on p "Click below to start your online investment process. You will need to confirm y…" at bounding box center [769, 460] width 937 height 38
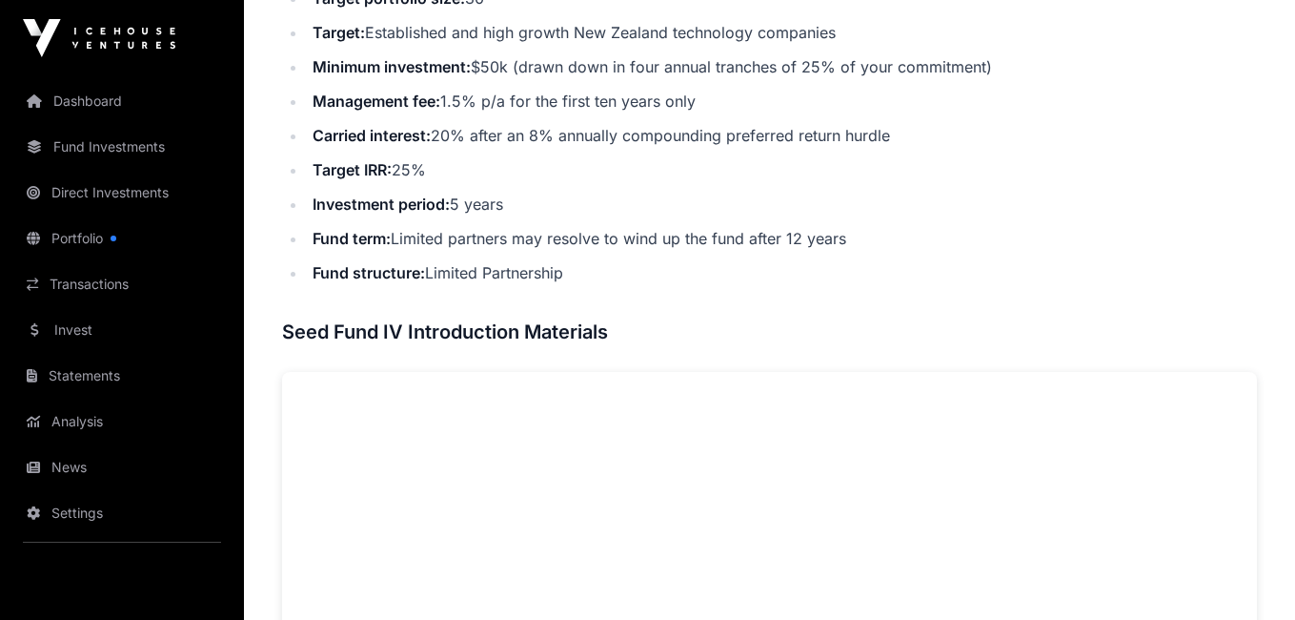
scroll to position [0, 0]
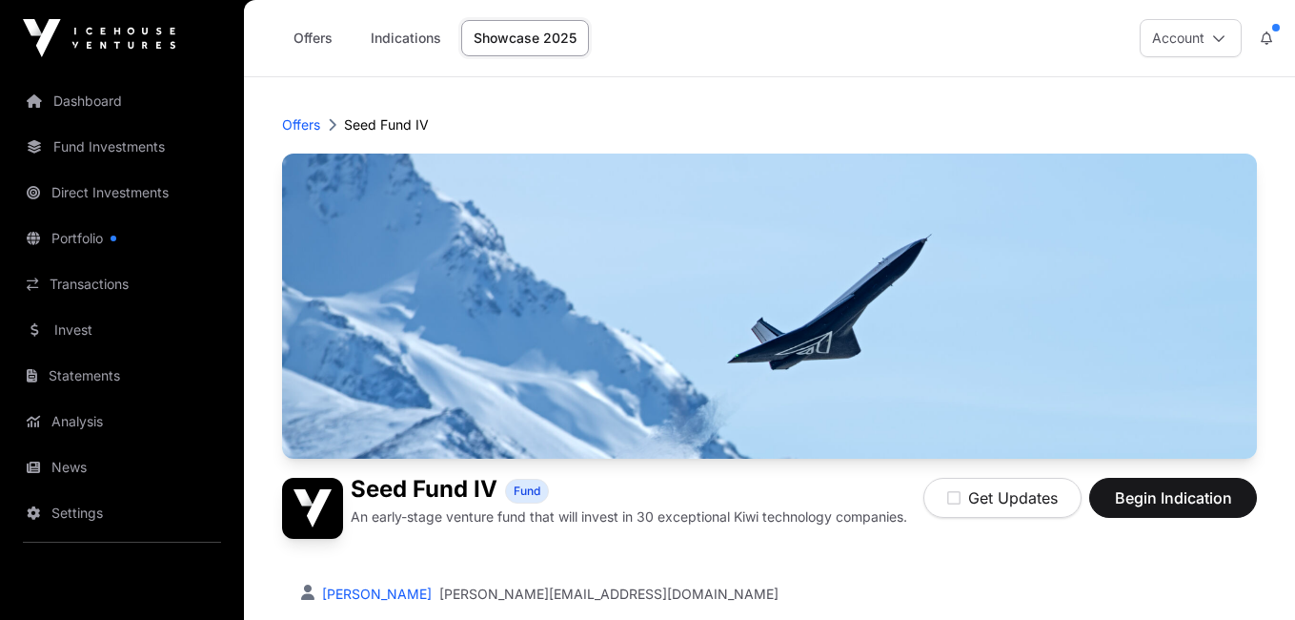
click at [384, 36] on link "Indications" at bounding box center [405, 38] width 95 height 36
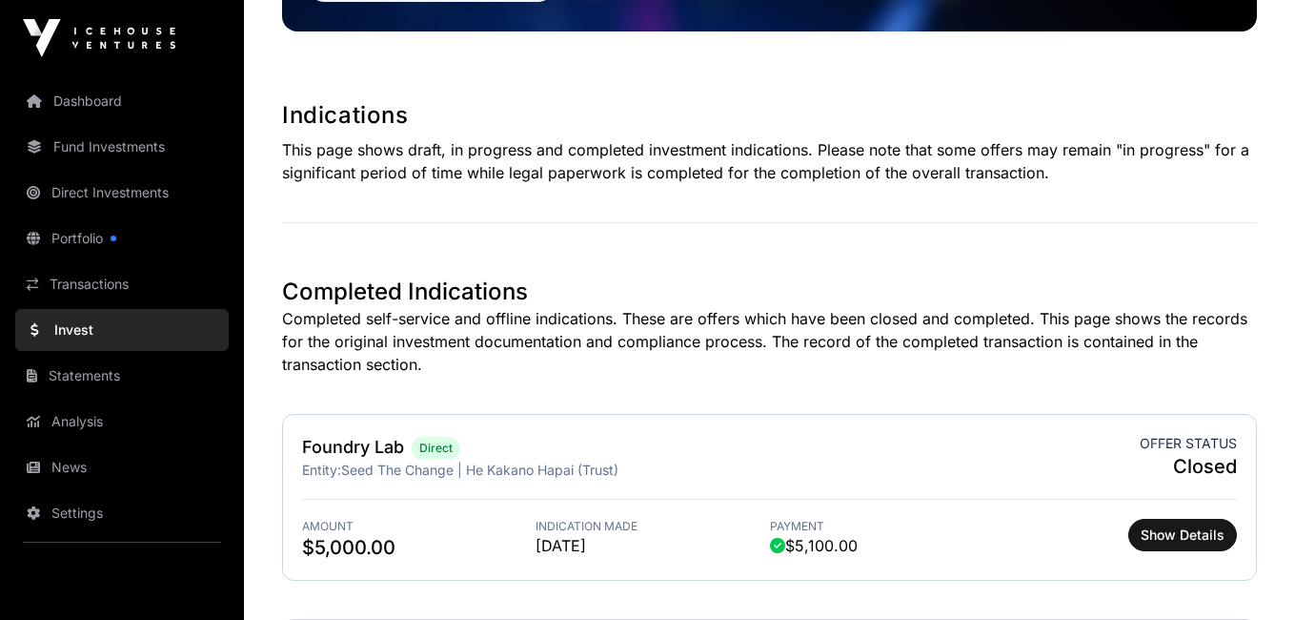
scroll to position [292, 0]
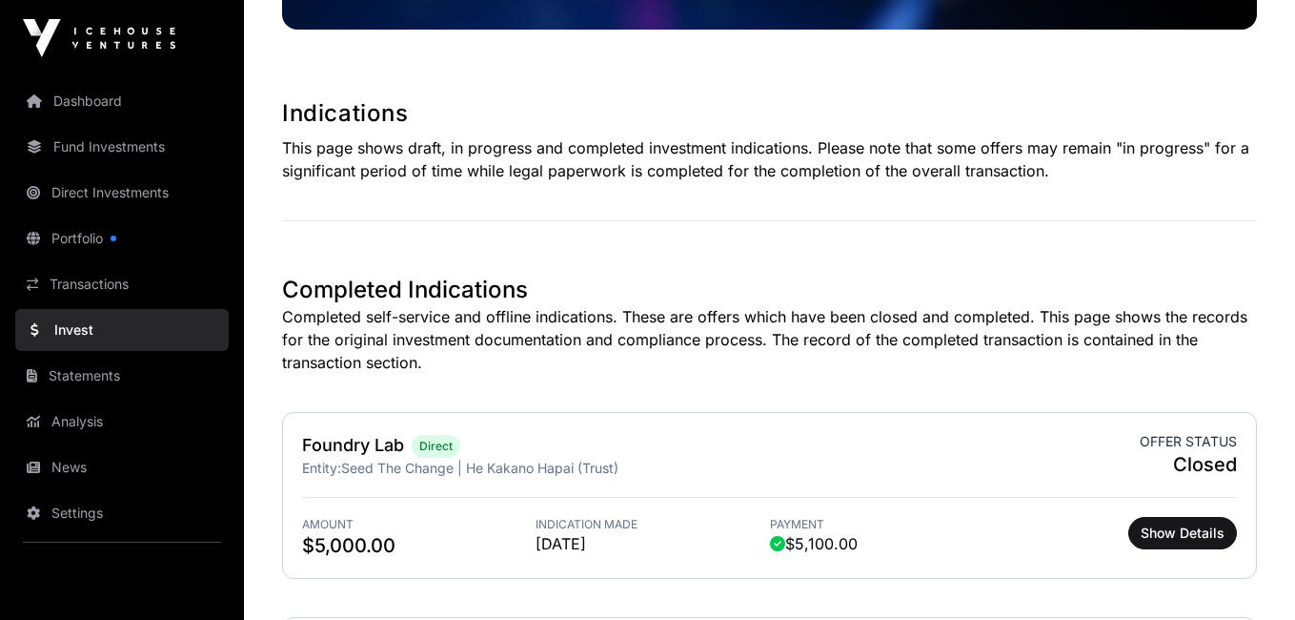
click at [691, 324] on p "Completed self-service and offline indications. These are offers which have bee…" at bounding box center [769, 339] width 975 height 69
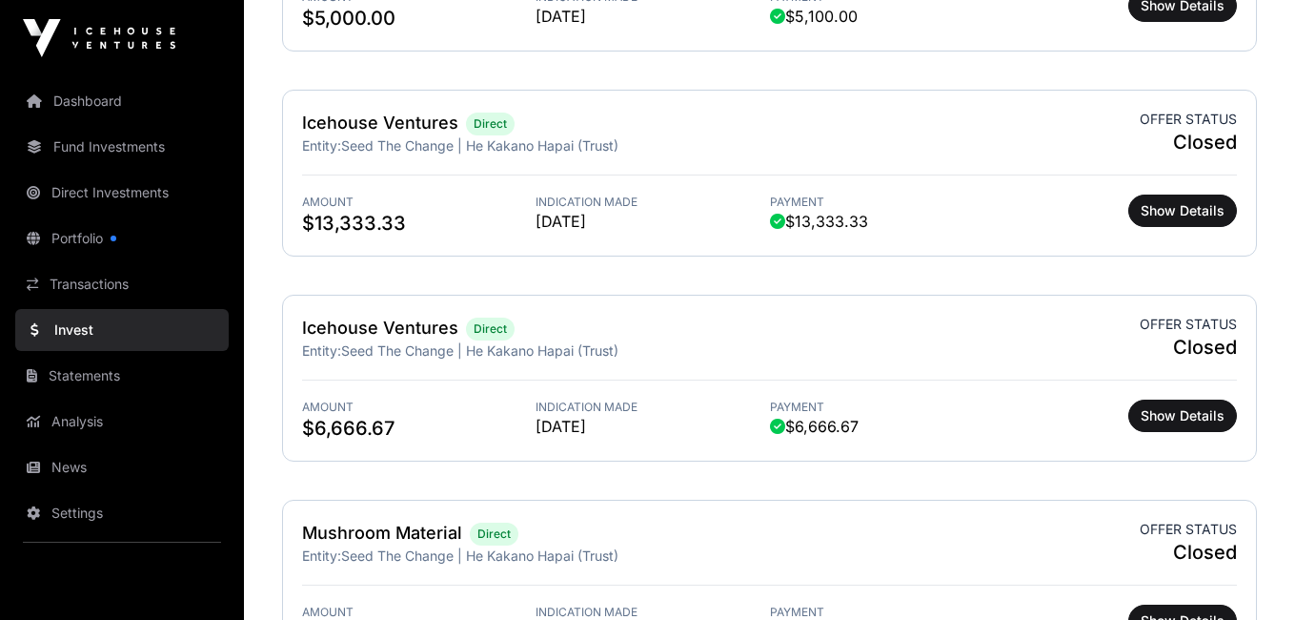
scroll to position [3894, 0]
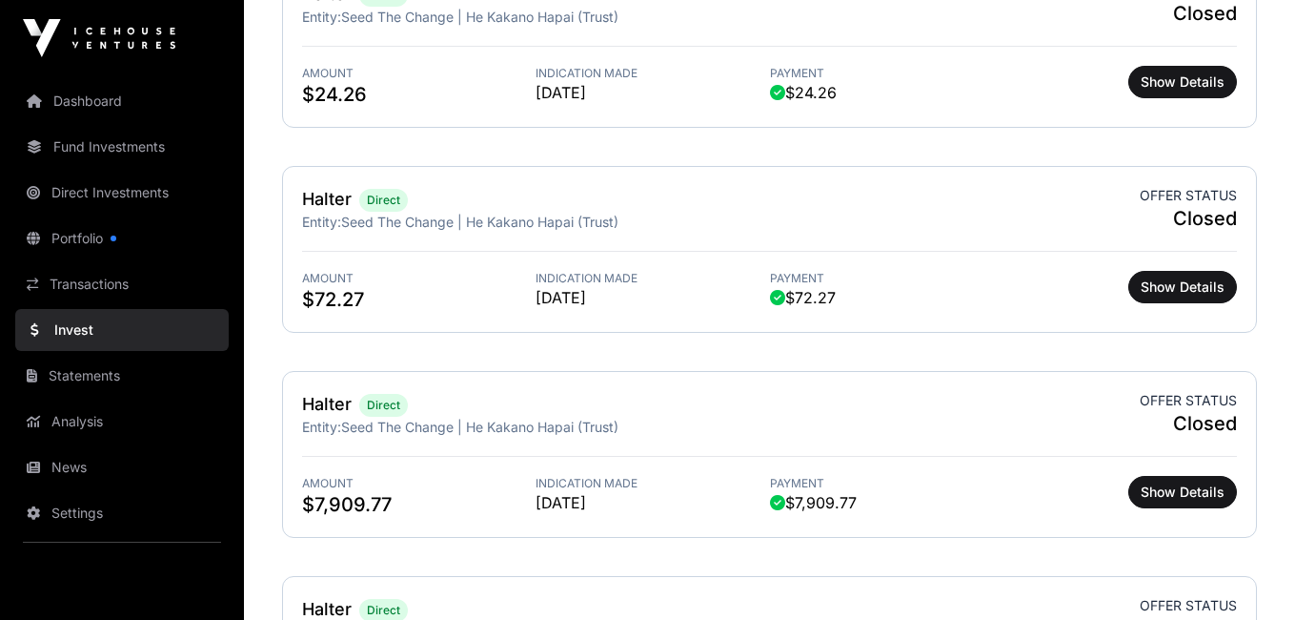
scroll to position [0, 0]
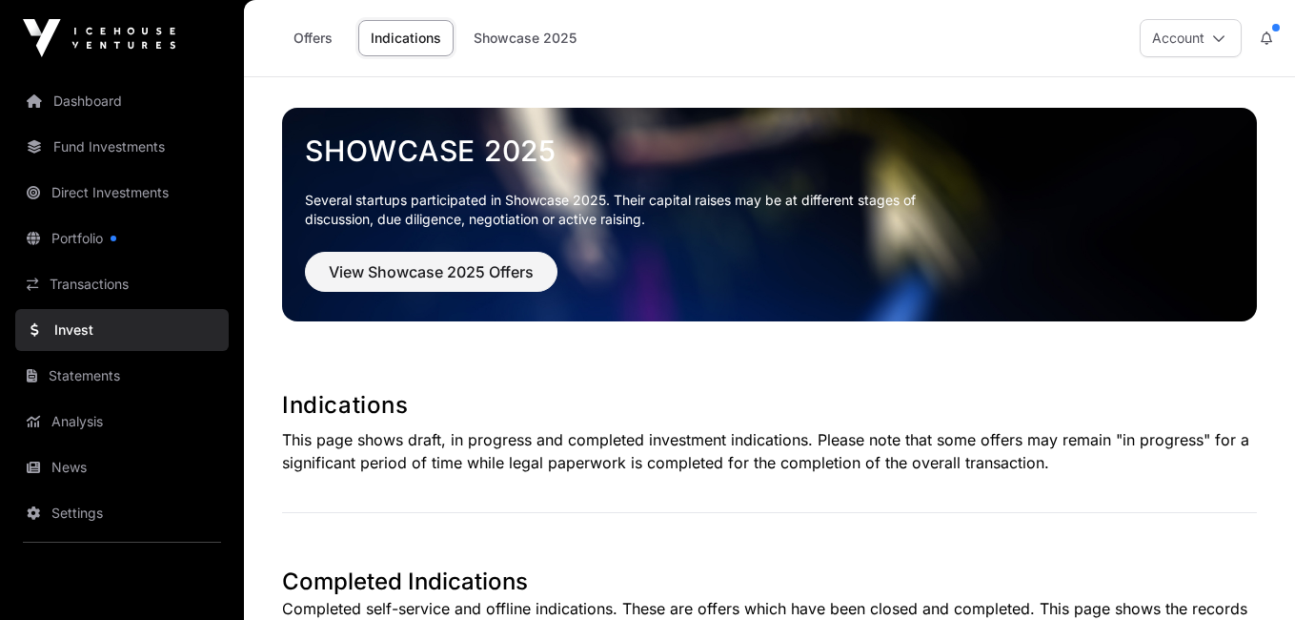
click at [90, 420] on link "Analysis" at bounding box center [122, 421] width 214 height 42
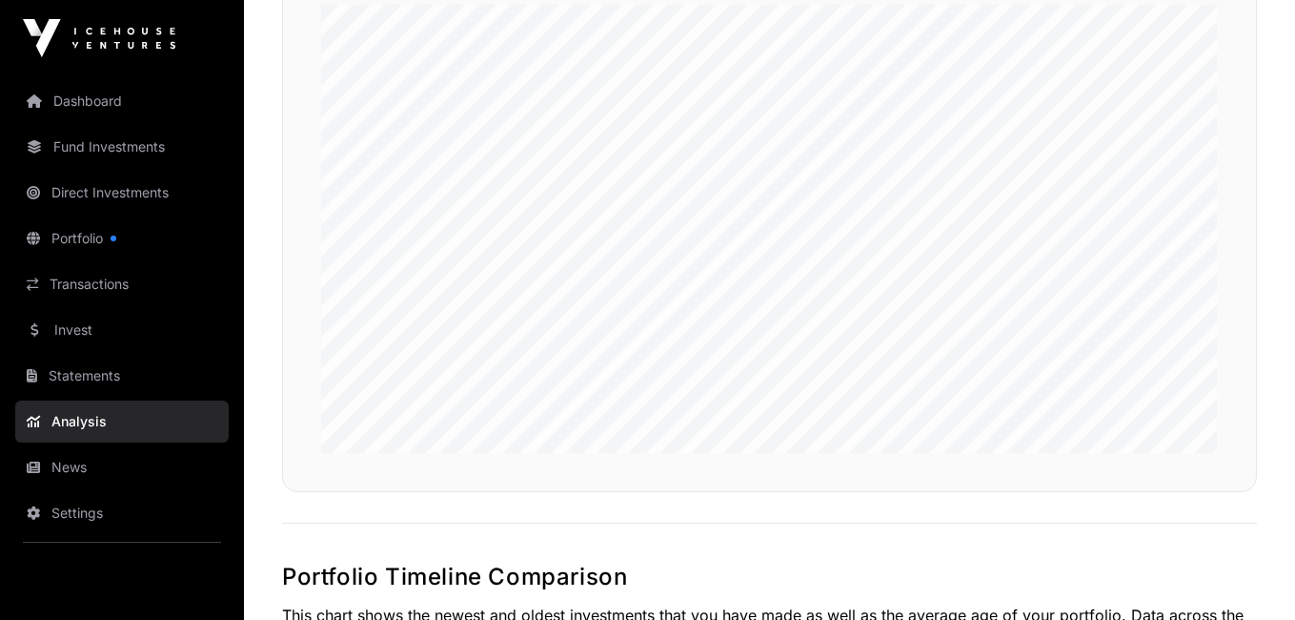
scroll to position [1354, 0]
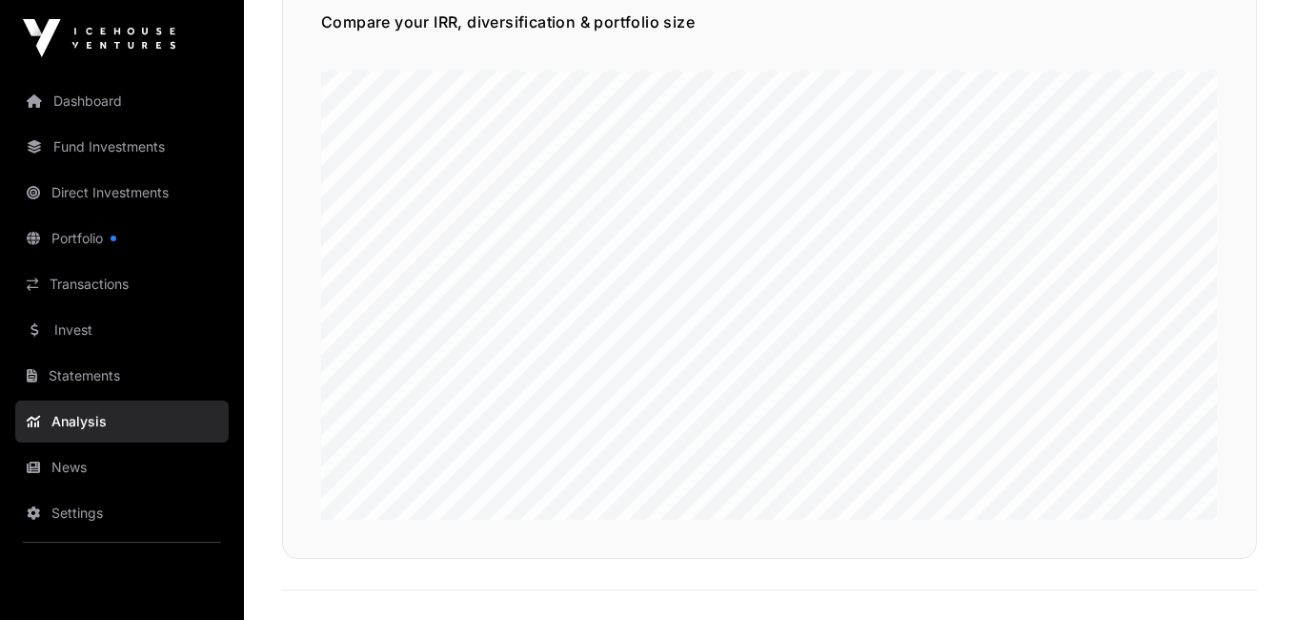
click at [123, 466] on link "News" at bounding box center [122, 467] width 214 height 42
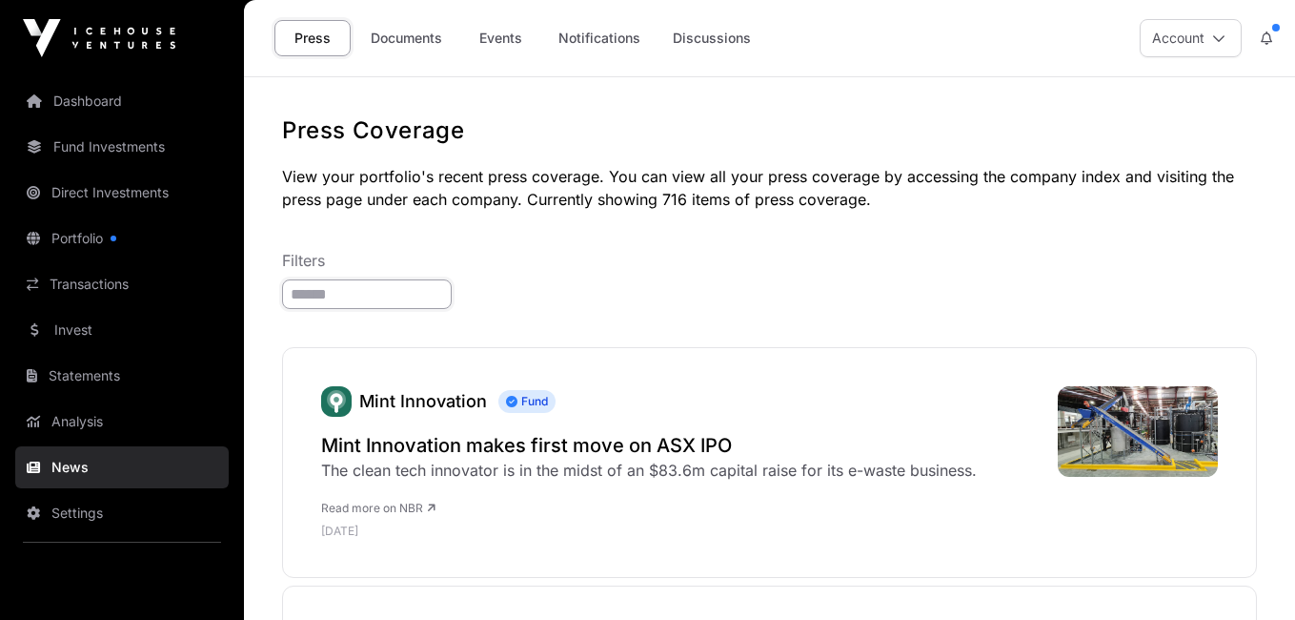
click at [452, 296] on input "search" at bounding box center [367, 294] width 170 height 30
type input "**"
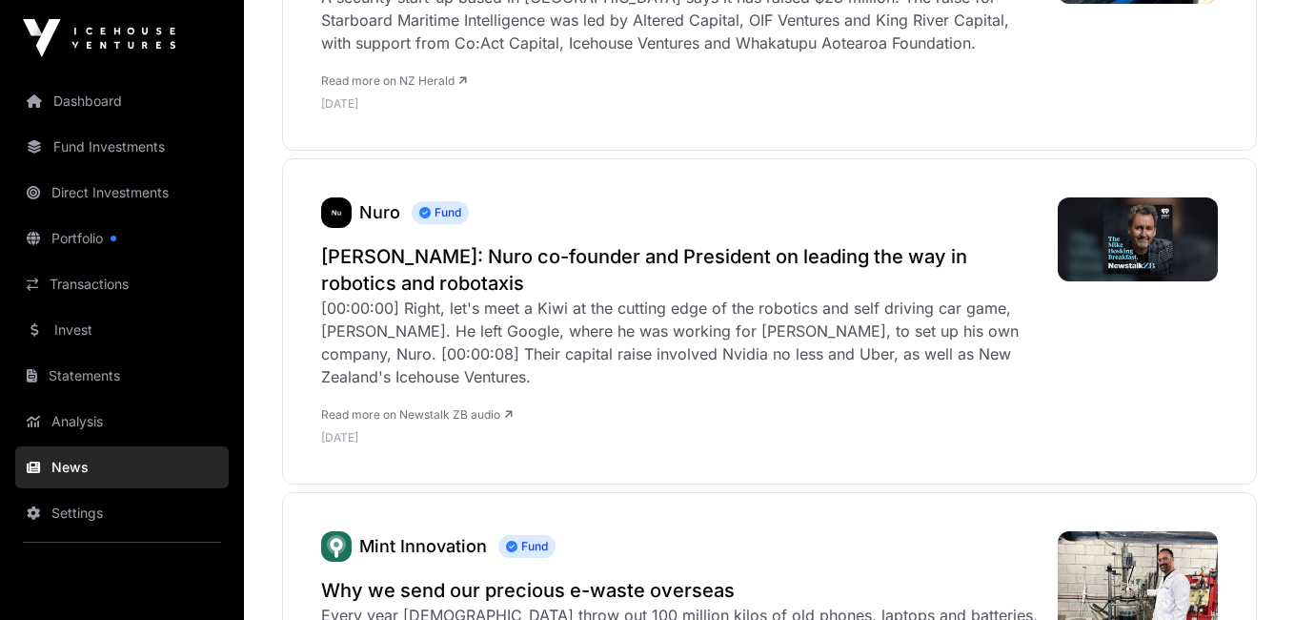
scroll to position [2707, 0]
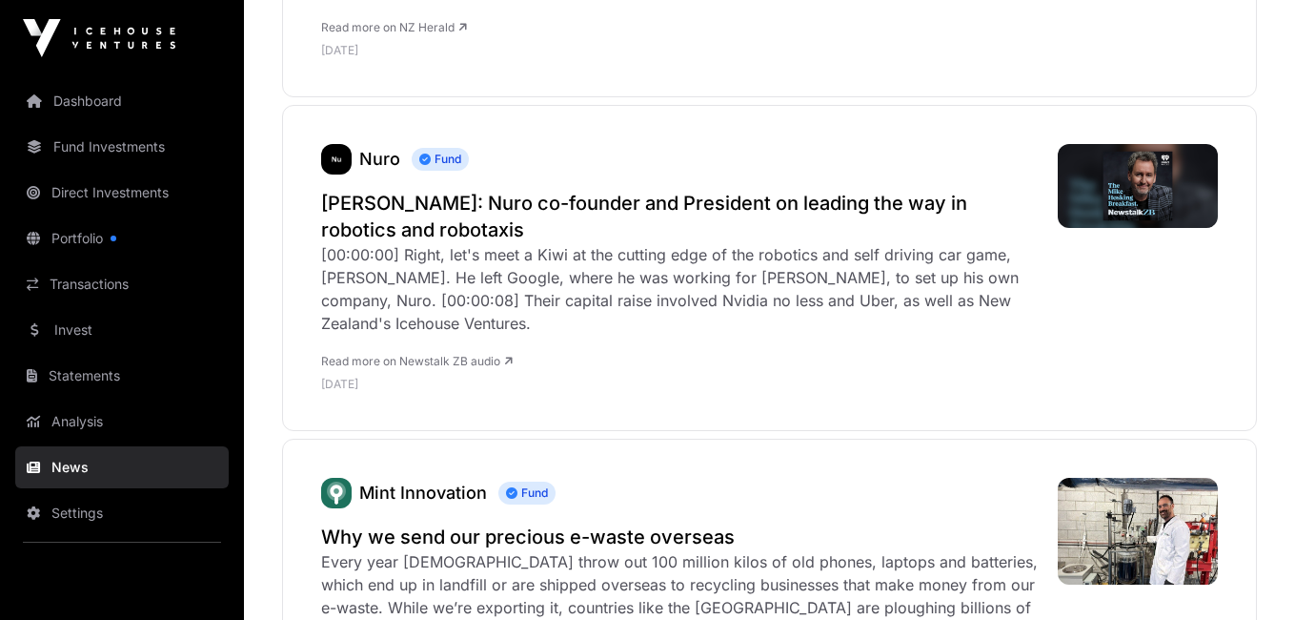
click at [805, 377] on p "[DATE]" at bounding box center [680, 384] width 718 height 15
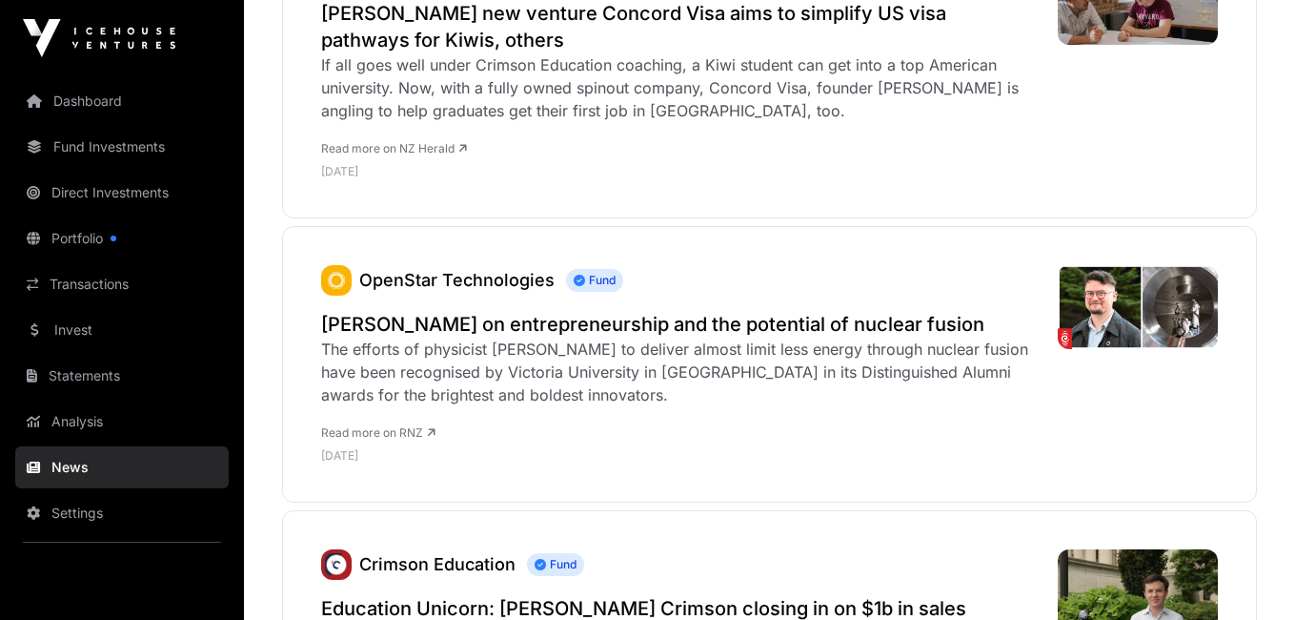
scroll to position [5679, 0]
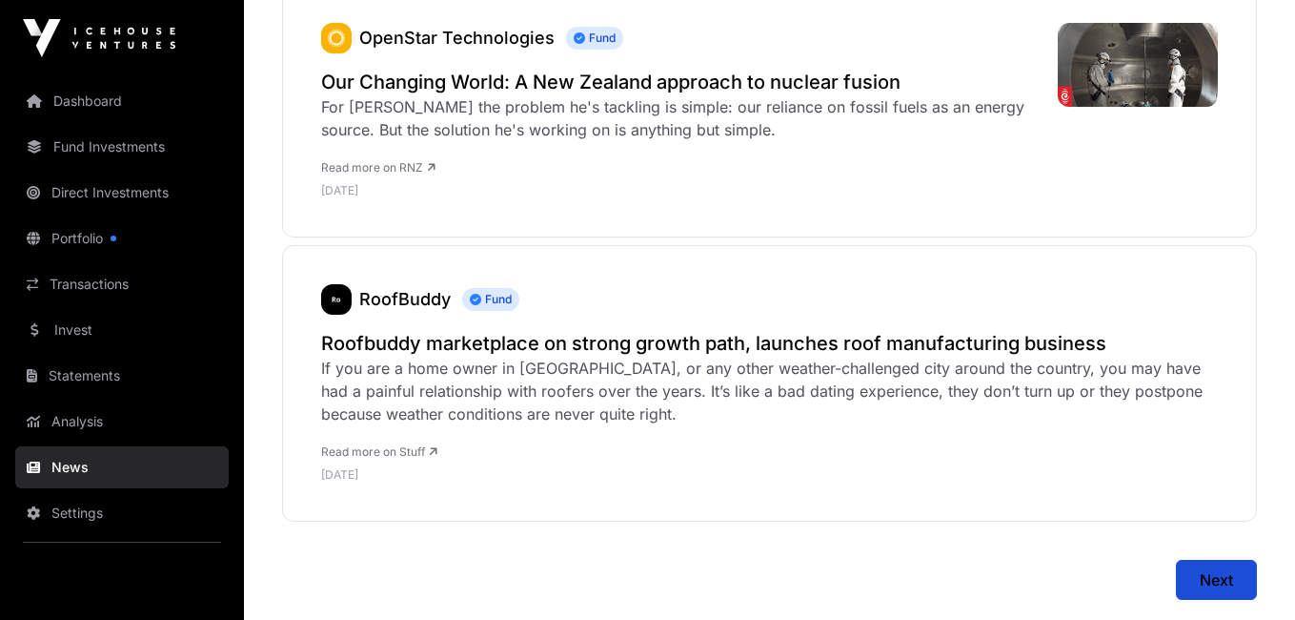
scroll to position [8349, 0]
